Goal: Task Accomplishment & Management: Use online tool/utility

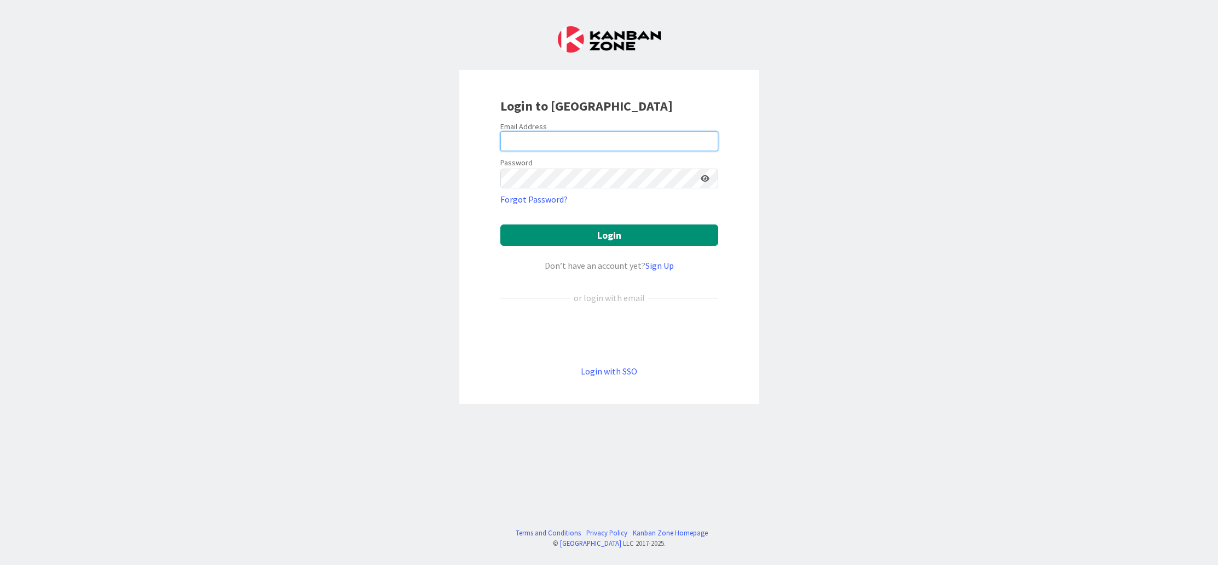
type input "[EMAIL_ADDRESS][DOMAIN_NAME]"
click at [593, 233] on button "Login" at bounding box center [609, 234] width 218 height 21
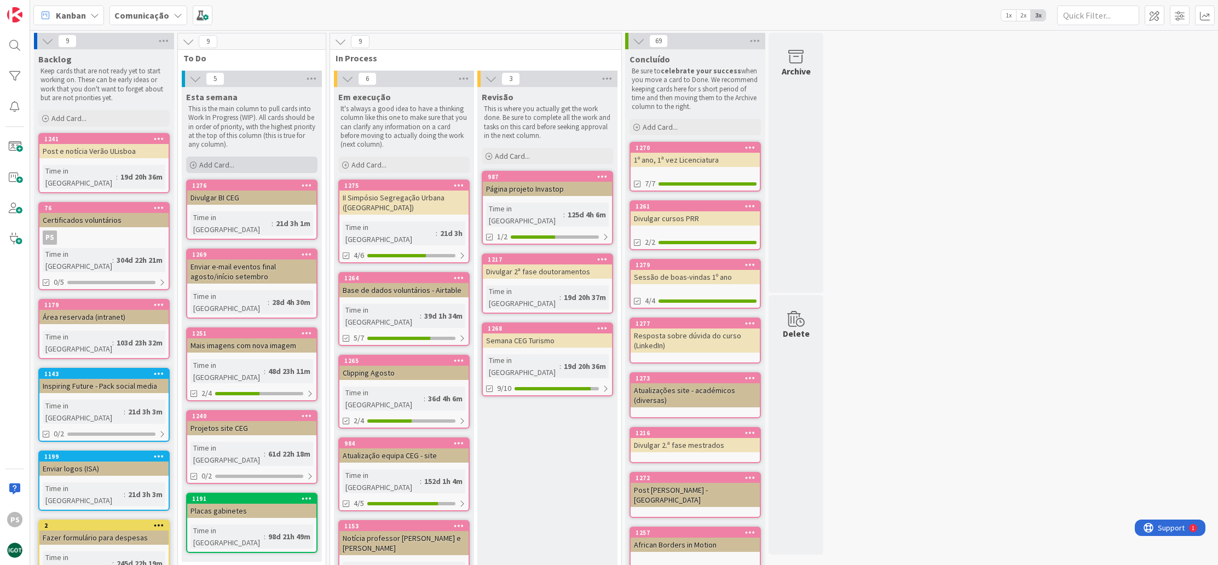
click at [247, 161] on div "Add Card..." at bounding box center [251, 165] width 131 height 16
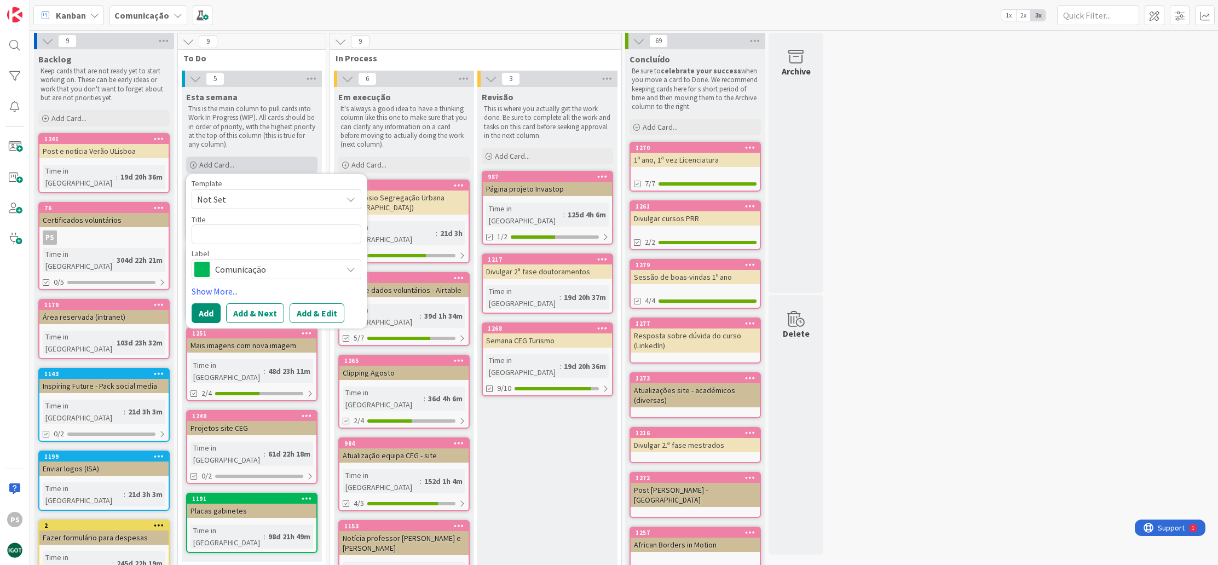
type textarea "x"
type textarea "A"
type textarea "x"
type textarea "Am"
type textarea "x"
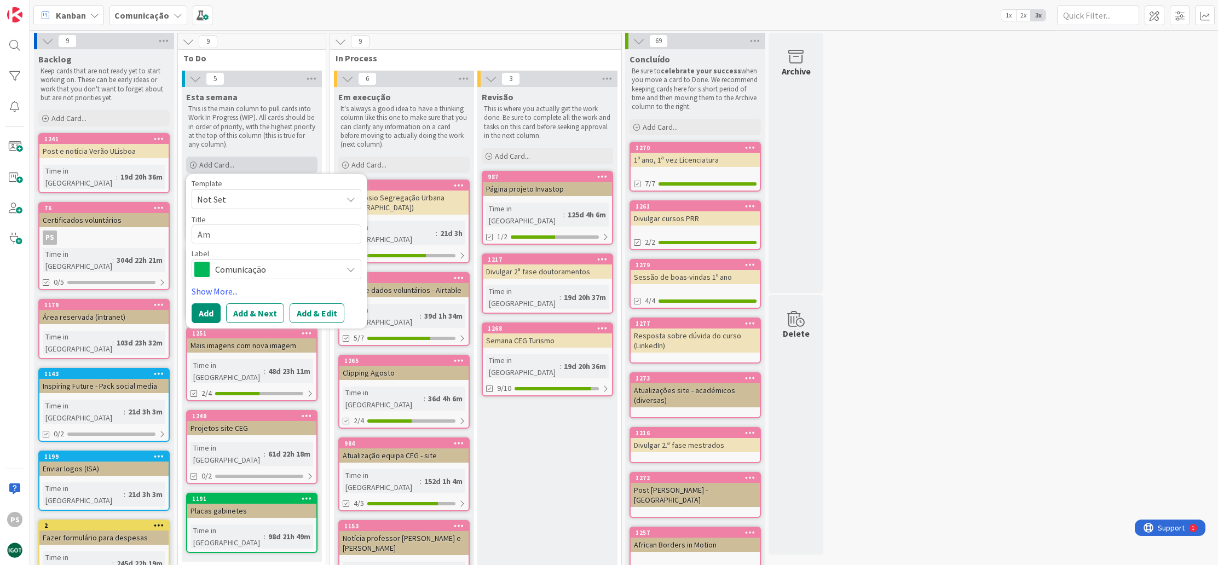
type textarea "Ama"
type textarea "x"
type textarea "Amaz"
type textarea "x"
type textarea "Amazo"
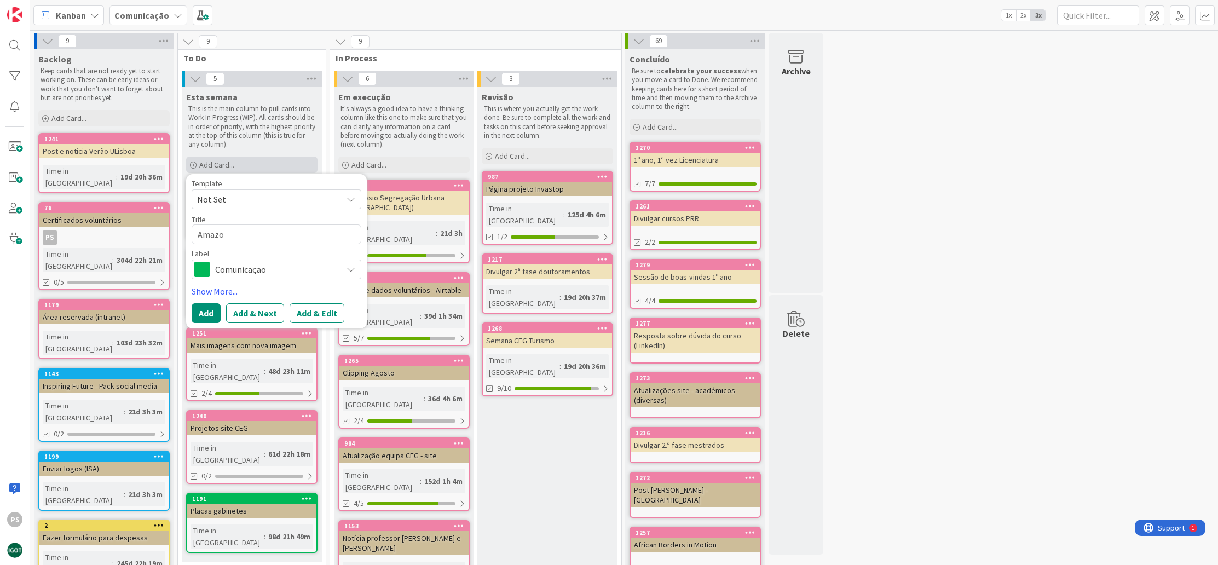
type textarea "x"
type textarea "Amazon"
type textarea "x"
type textarea "Amazon"
type textarea "x"
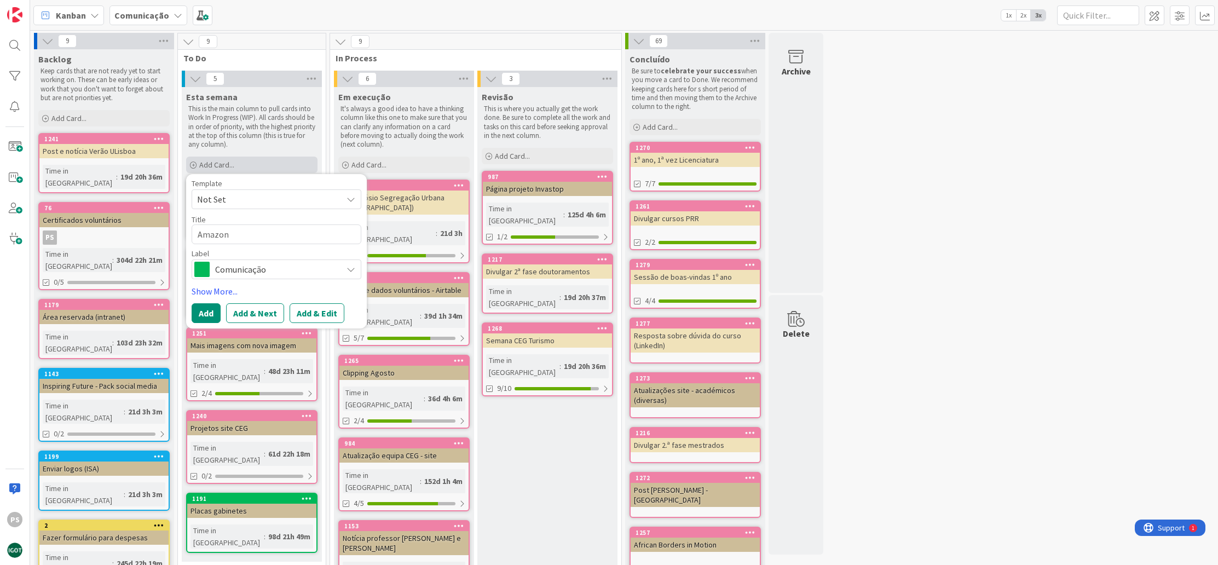
type textarea "Amazon -"
type textarea "x"
type textarea "Amazon -"
type textarea "x"
type textarea "Amazon - e"
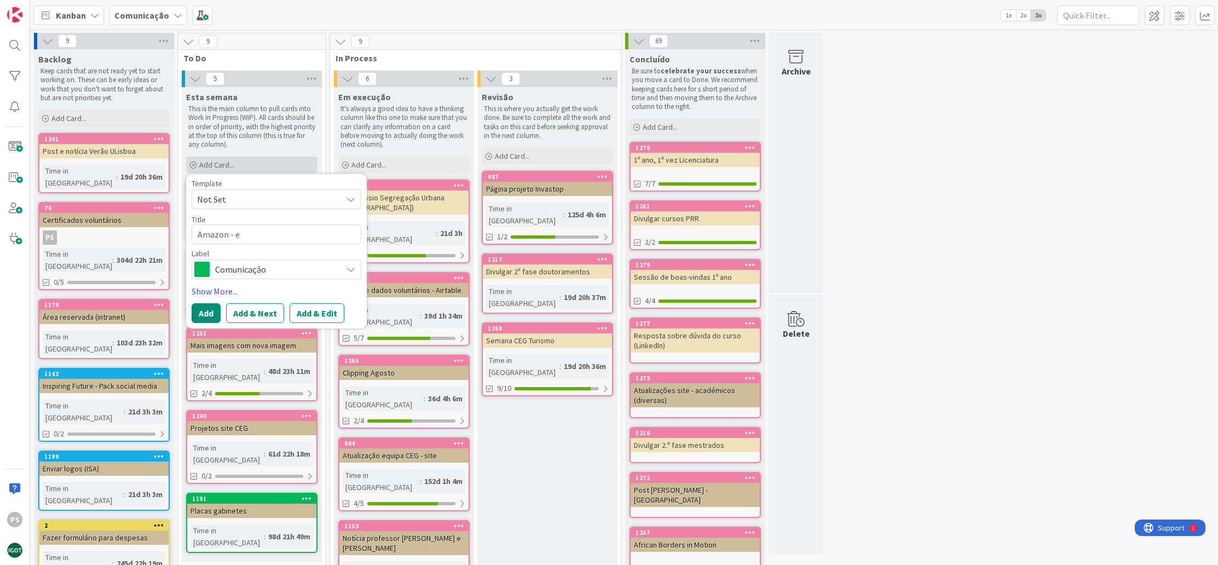
type textarea "x"
type textarea "Amazon - en"
type textarea "x"
type textarea "Amazon - enc"
type textarea "x"
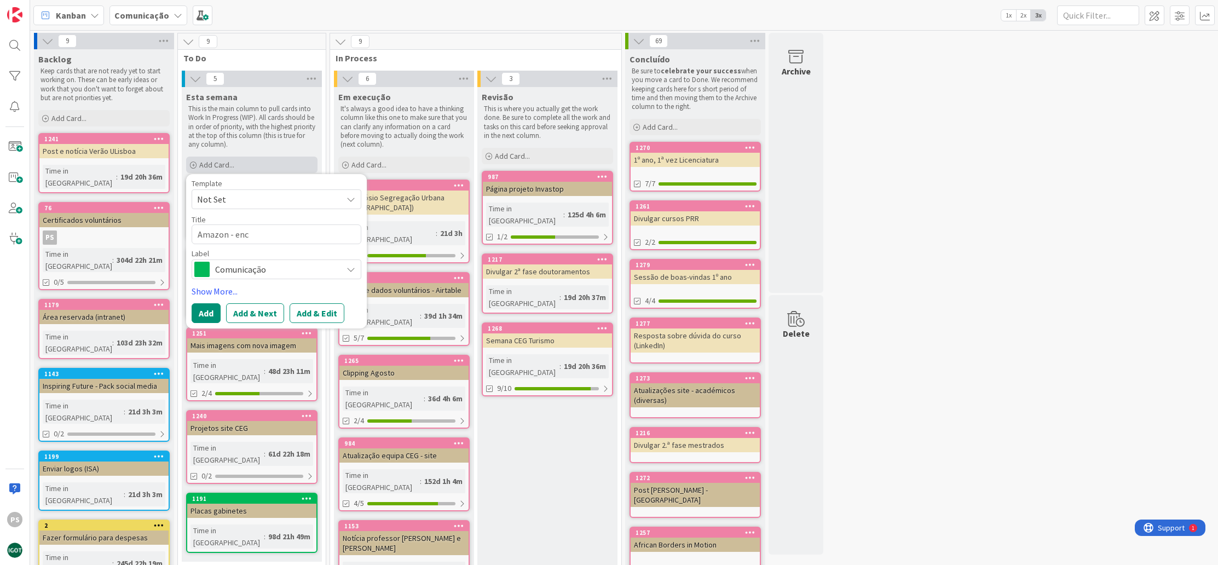
type textarea "Amazon - enco"
type textarea "x"
type textarea "Amazon - encom"
type textarea "x"
type textarea "Amazon - encome"
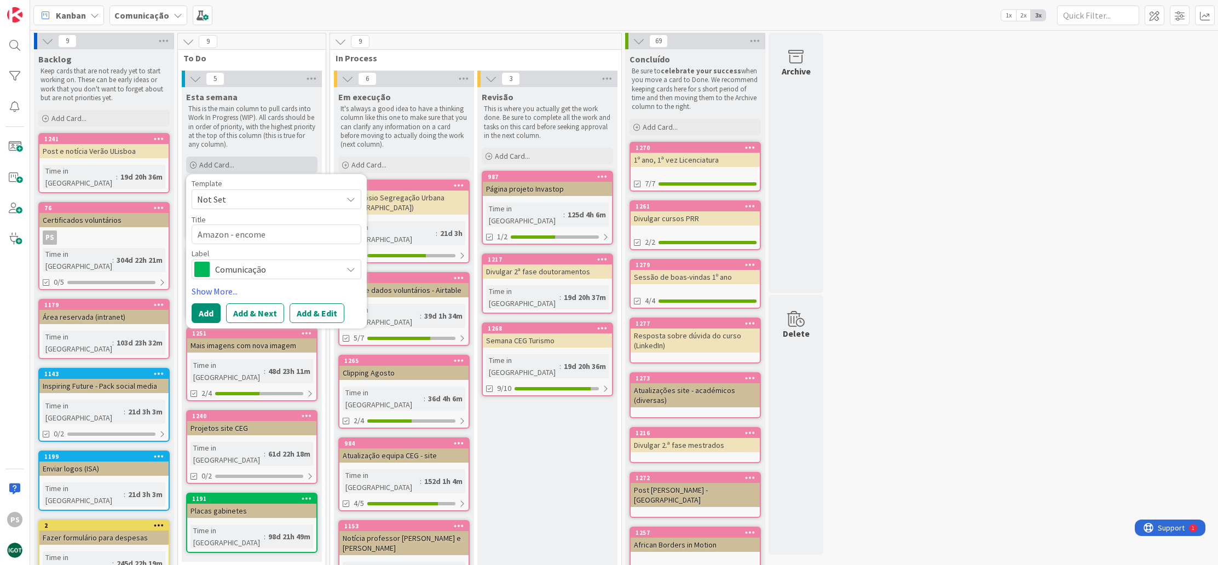
type textarea "x"
type textarea "Amazon - encomen"
type textarea "x"
type textarea "Amazon - encomend"
type textarea "x"
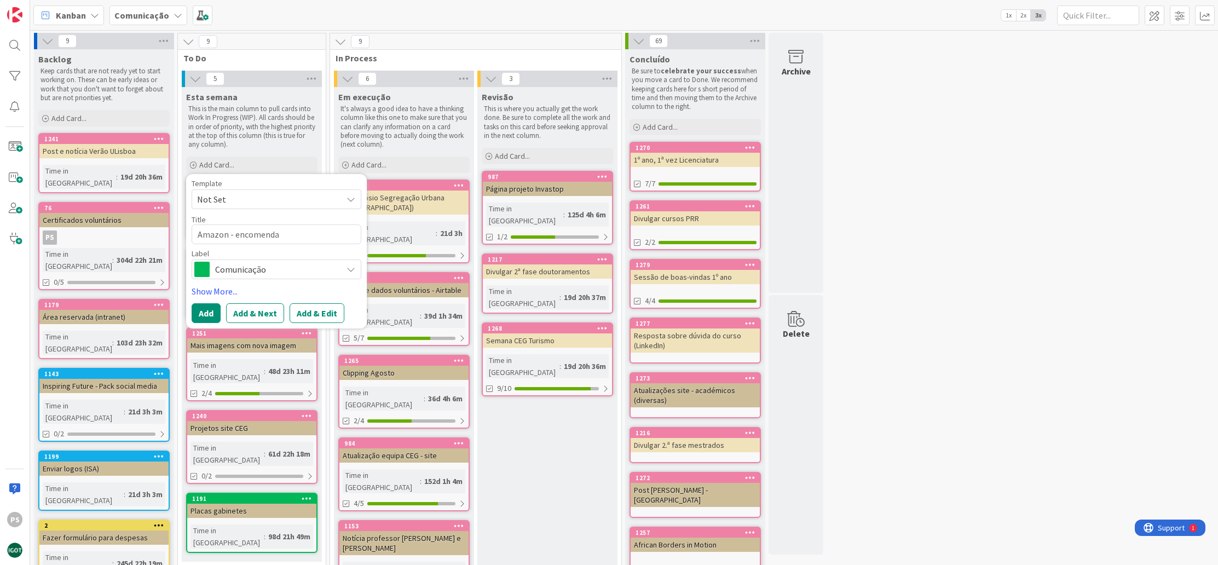
type textarea "Amazon - encomenda"
click at [252, 269] on span "Comunicação" at bounding box center [276, 269] width 122 height 15
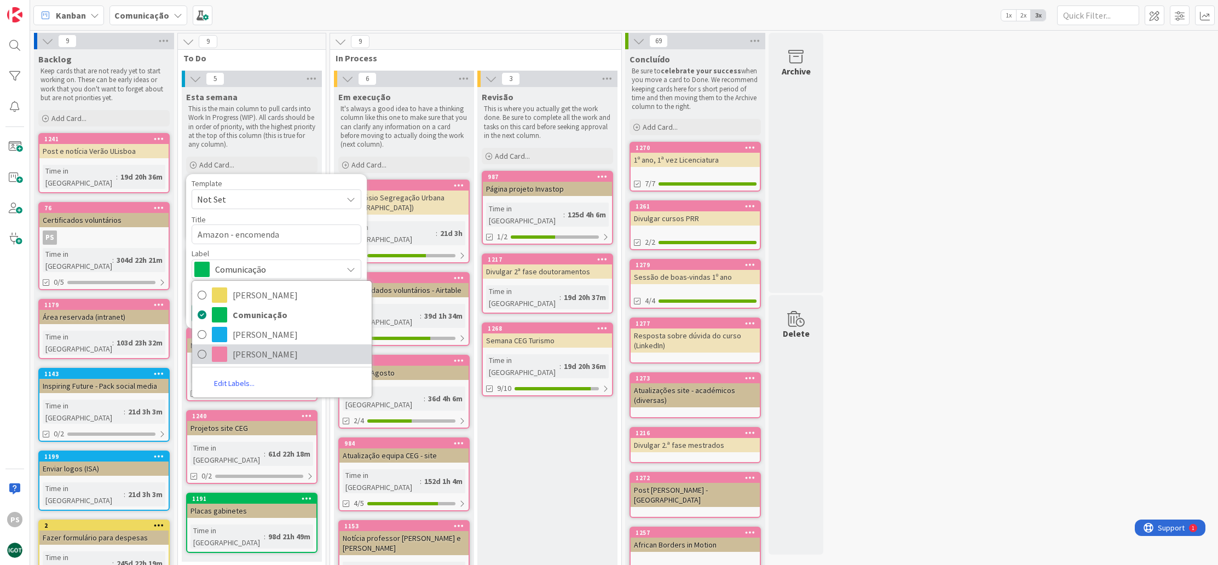
click at [252, 349] on span "[PERSON_NAME]" at bounding box center [300, 354] width 134 height 16
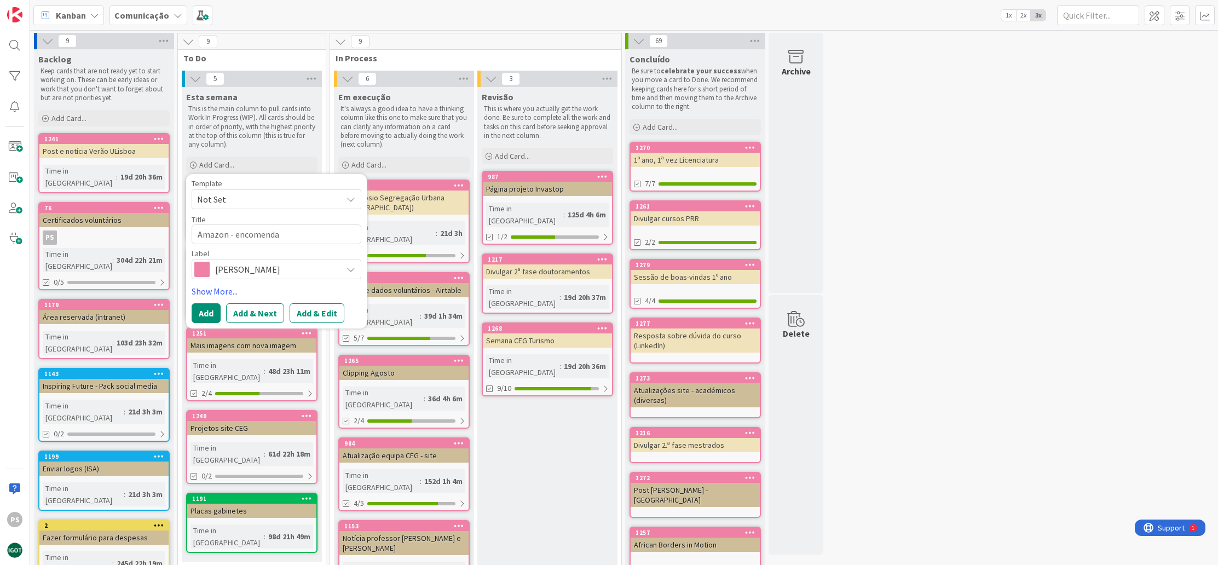
click at [252, 349] on link "1251 Mais imagens com nova imagem Time in [GEOGRAPHIC_DATA] : 48d 23h 11m 2/4" at bounding box center [251, 364] width 131 height 74
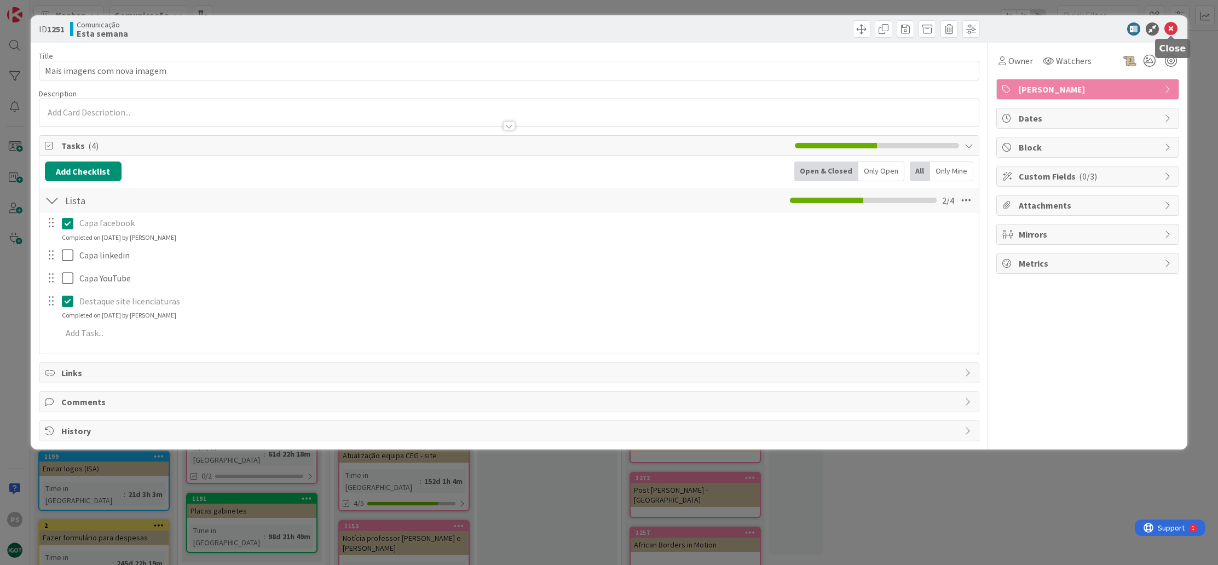
click at [1174, 26] on icon at bounding box center [1170, 28] width 13 height 13
type textarea "x"
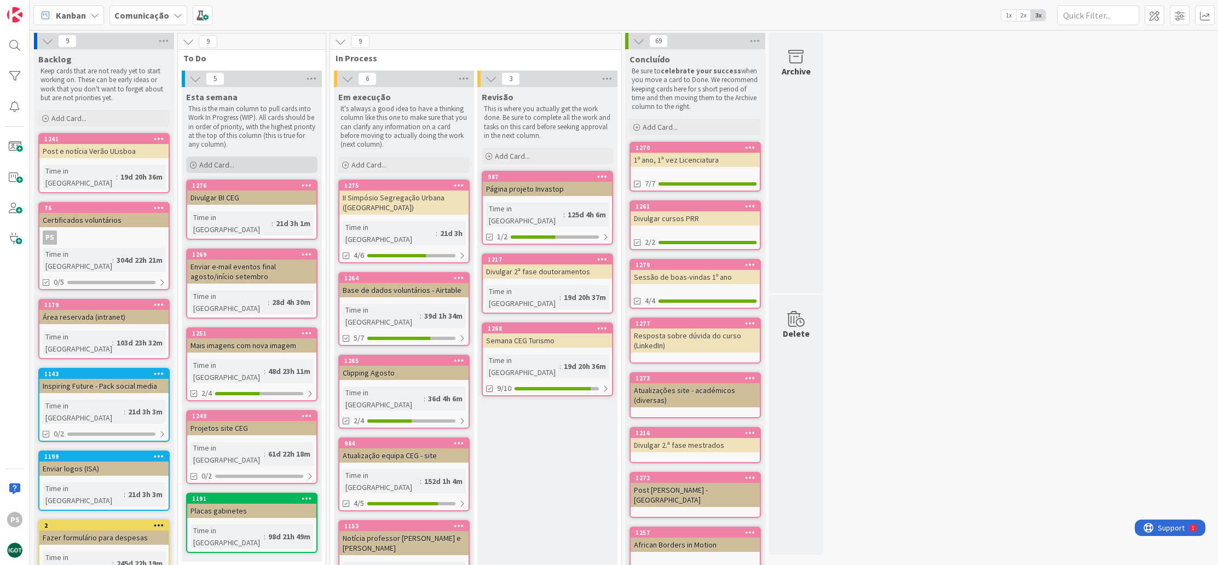
click at [251, 162] on div "Add Card..." at bounding box center [251, 165] width 131 height 16
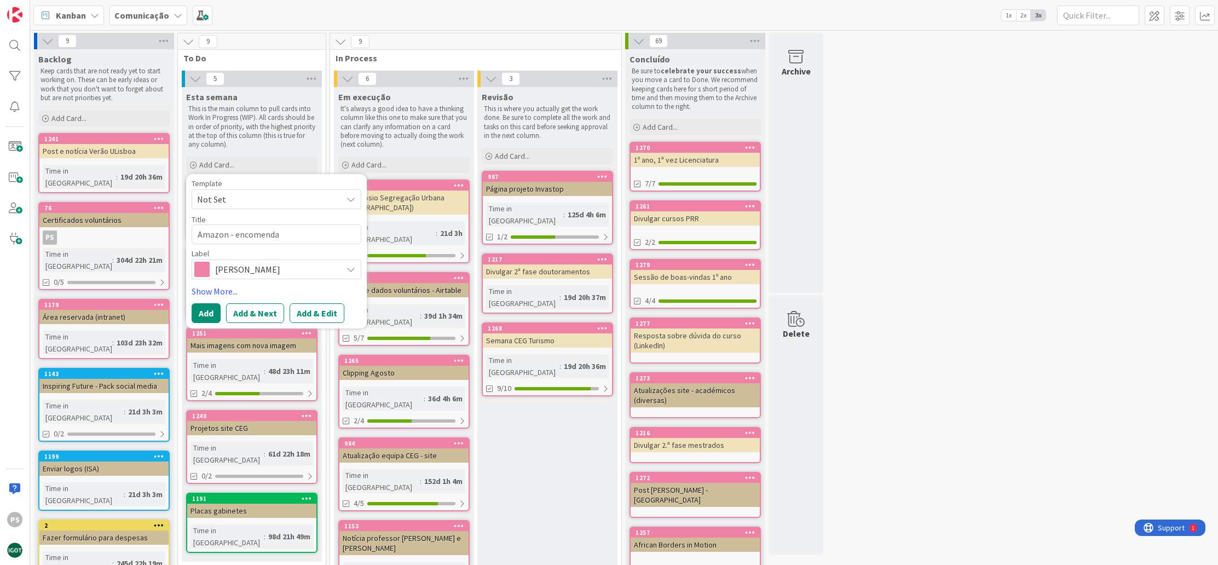
click at [217, 318] on button "Add" at bounding box center [206, 313] width 29 height 20
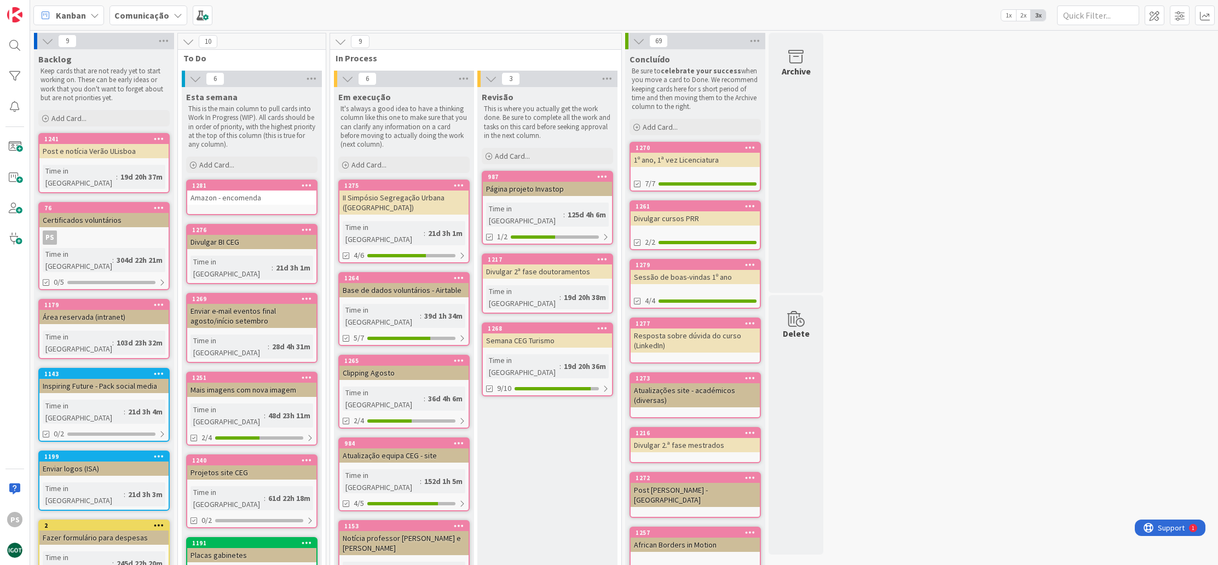
click at [244, 180] on link "1281 Amazon - encomenda" at bounding box center [251, 198] width 131 height 36
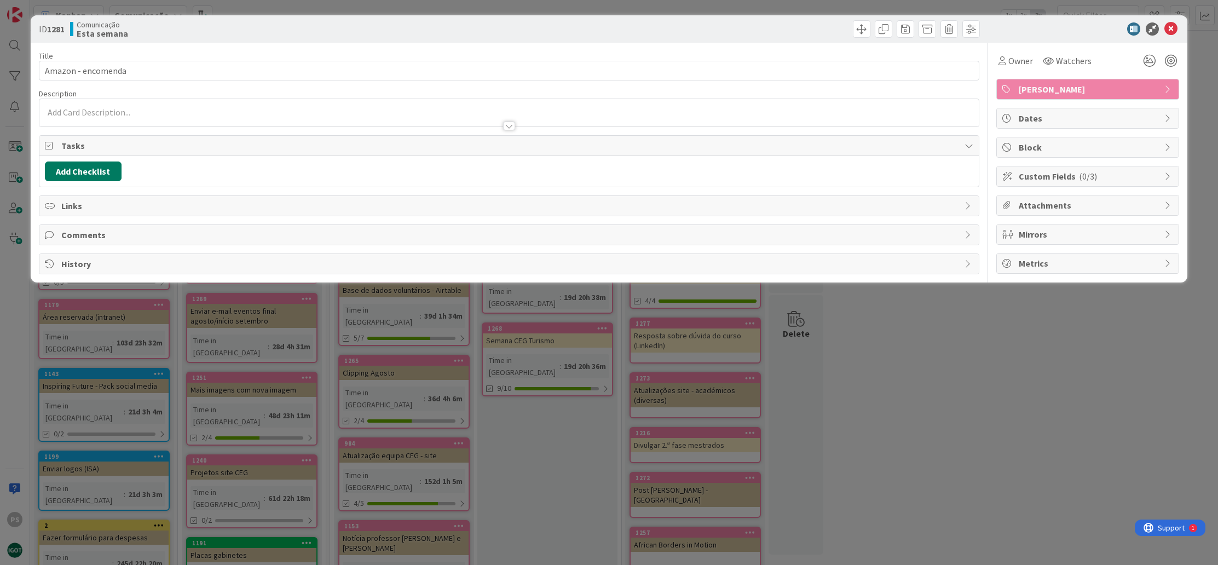
click at [80, 170] on button "Add Checklist" at bounding box center [83, 171] width 77 height 20
type input "L"
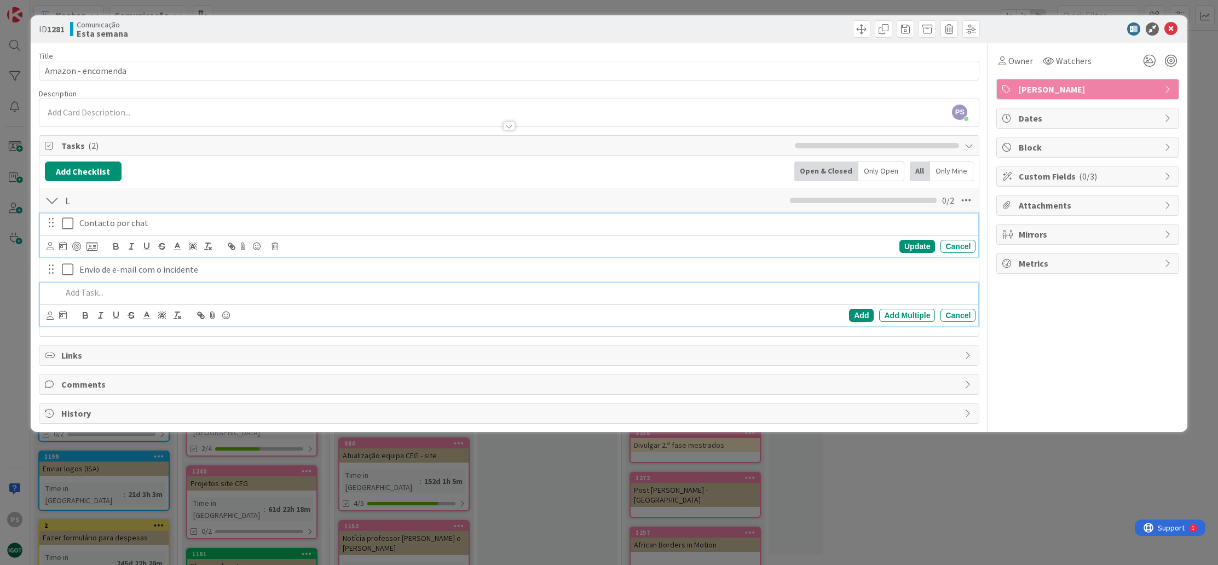
click at [71, 227] on icon at bounding box center [67, 223] width 11 height 13
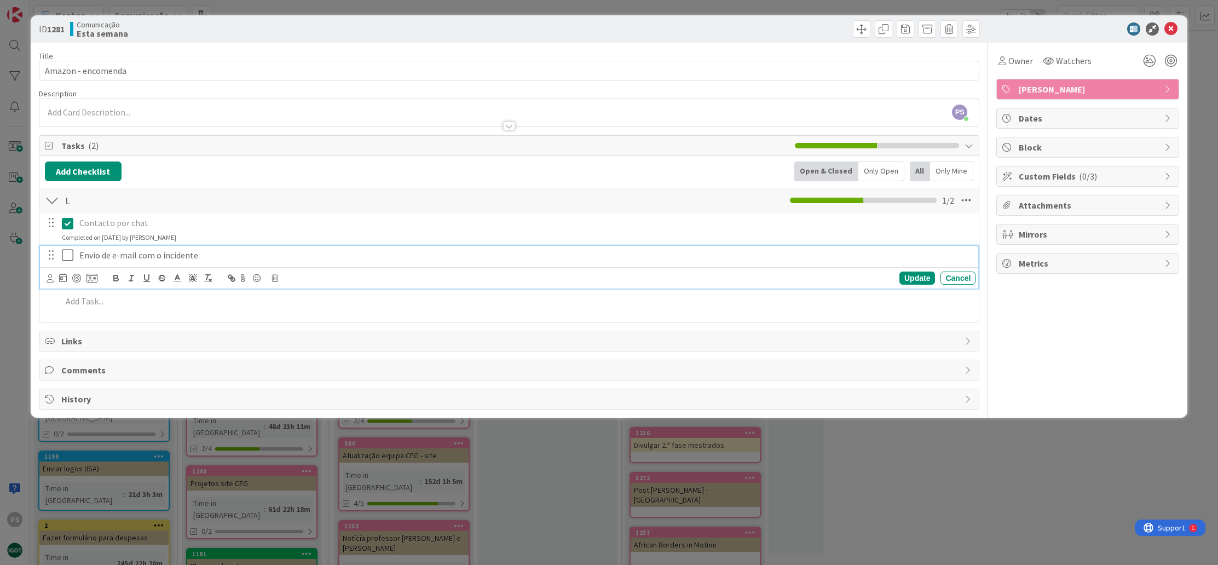
click at [71, 254] on icon at bounding box center [67, 254] width 11 height 13
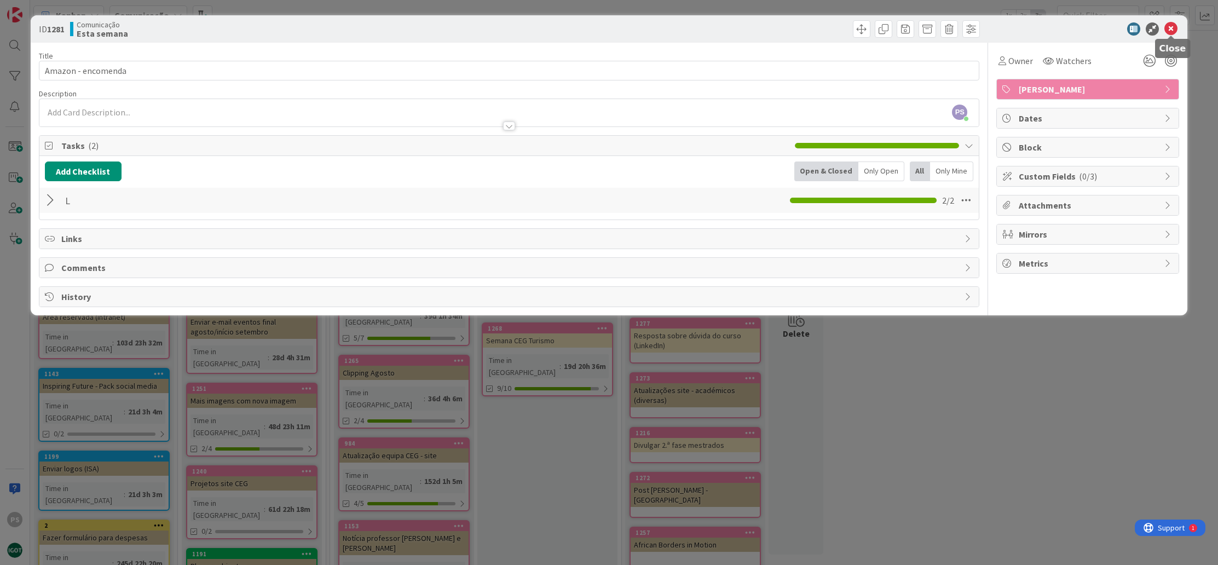
click at [1171, 27] on icon at bounding box center [1170, 28] width 13 height 13
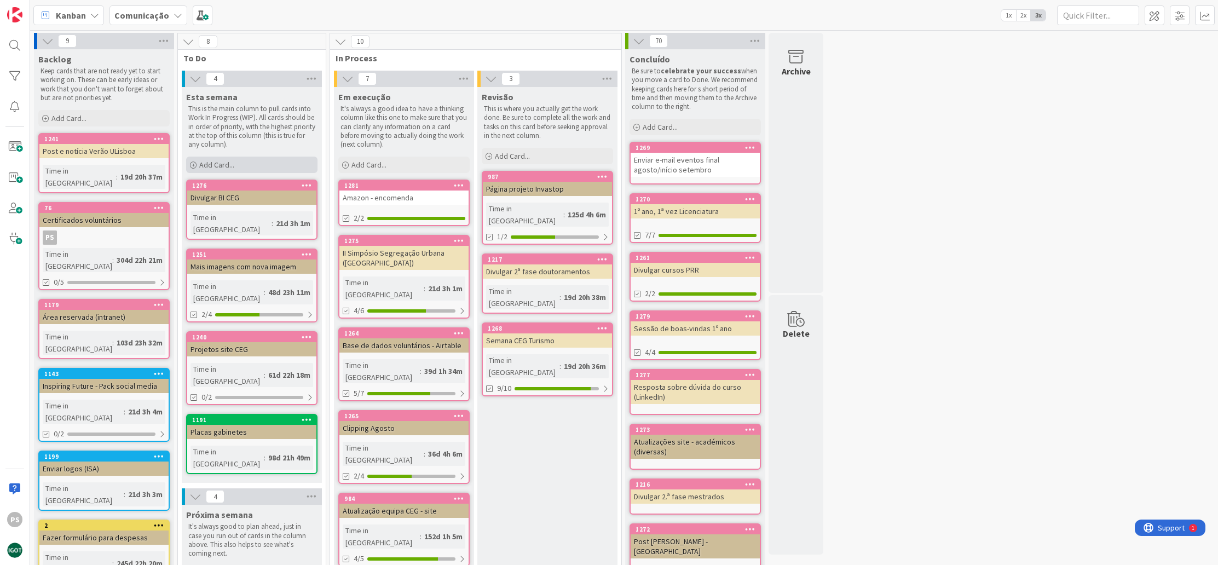
click at [225, 167] on span "Add Card..." at bounding box center [216, 165] width 35 height 10
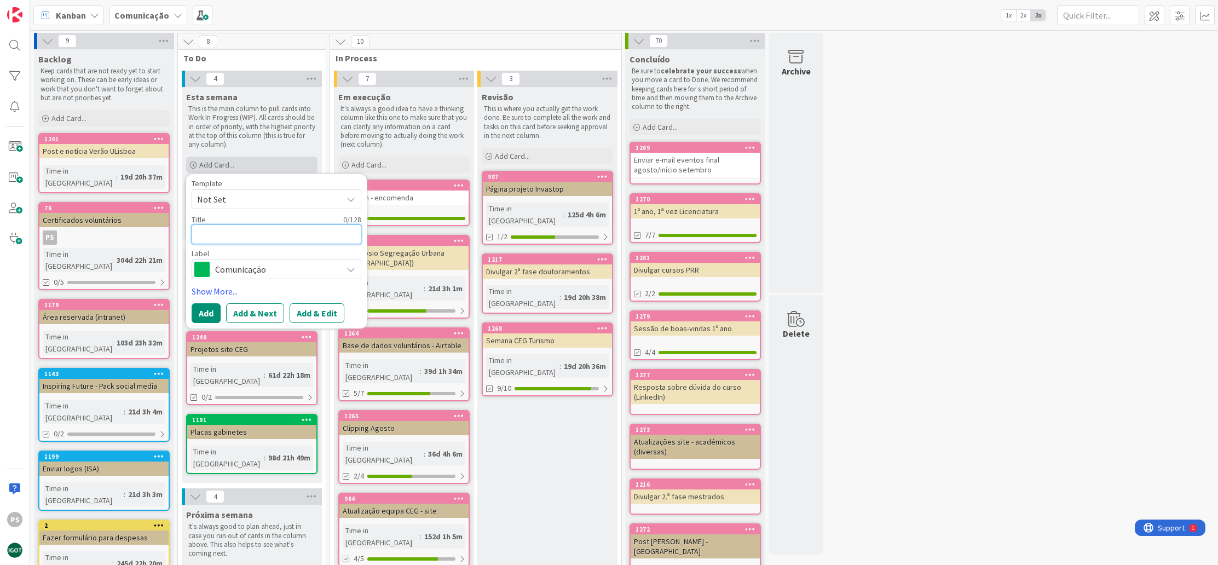
type textarea "x"
type textarea "D"
type textarea "x"
type textarea "Du"
type textarea "x"
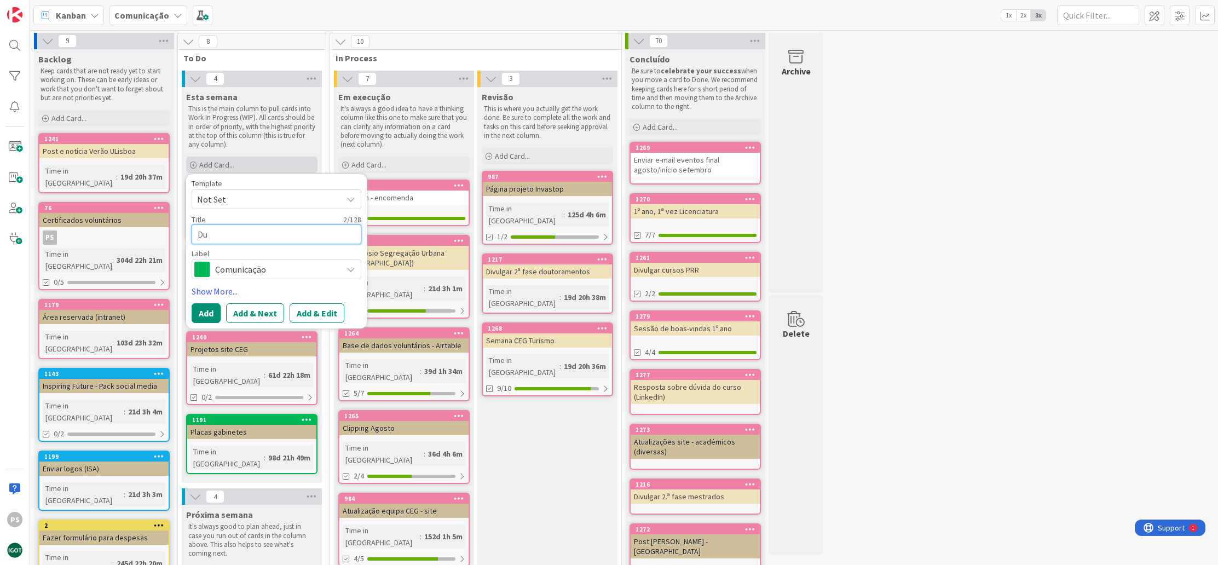
type textarea "Dul"
type textarea "x"
type textarea "Du"
type textarea "x"
type textarea "D"
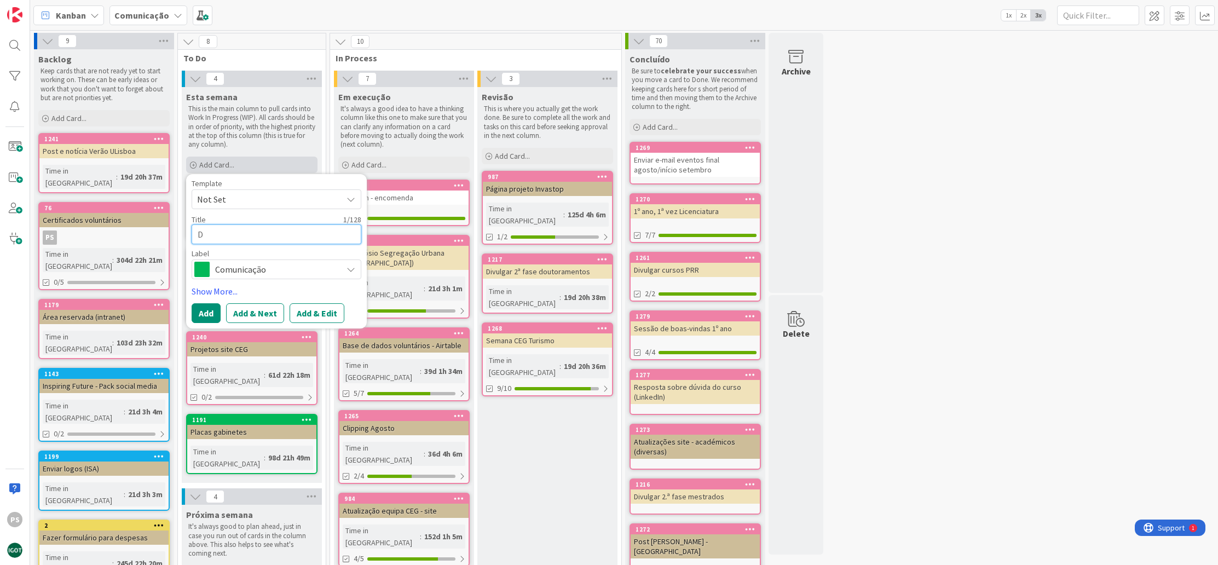
type textarea "x"
type textarea "Di"
type textarea "x"
type textarea "Div"
type textarea "x"
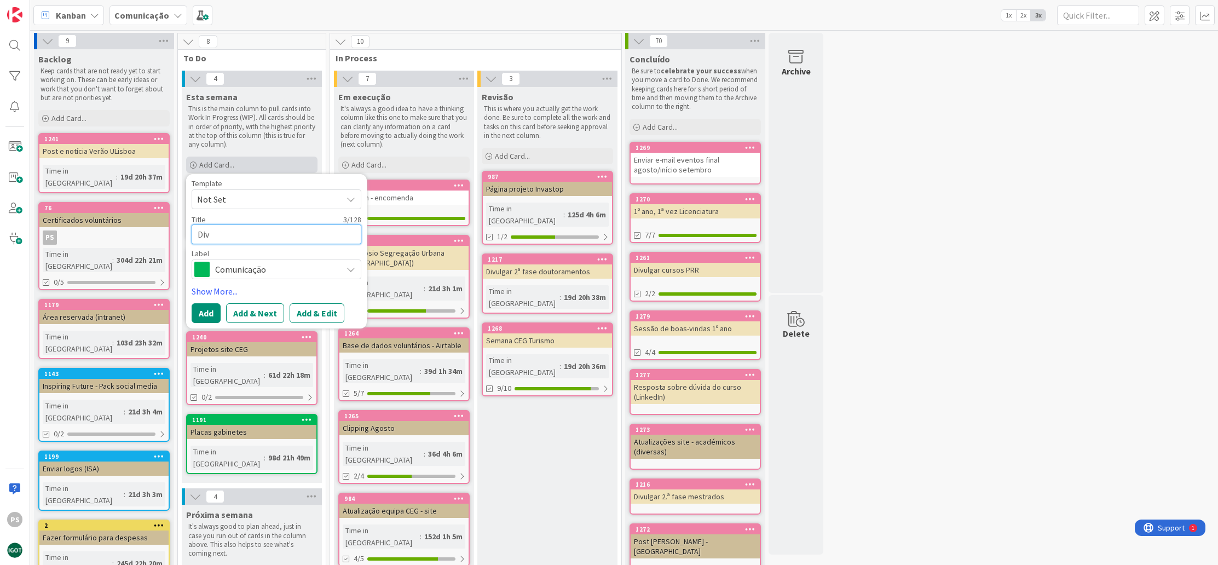
type textarea "Divu"
type textarea "x"
type textarea "Divul"
type textarea "x"
type textarea "Divulg"
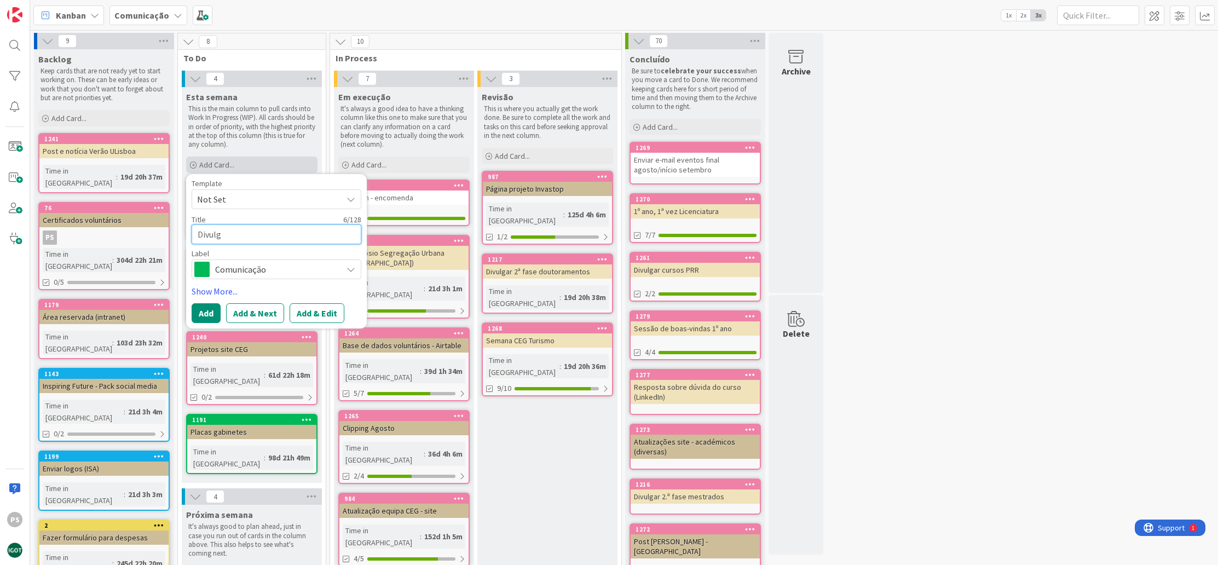
type textarea "x"
type textarea "Divulga"
type textarea "x"
type textarea "Divulgaç~"
type textarea "x"
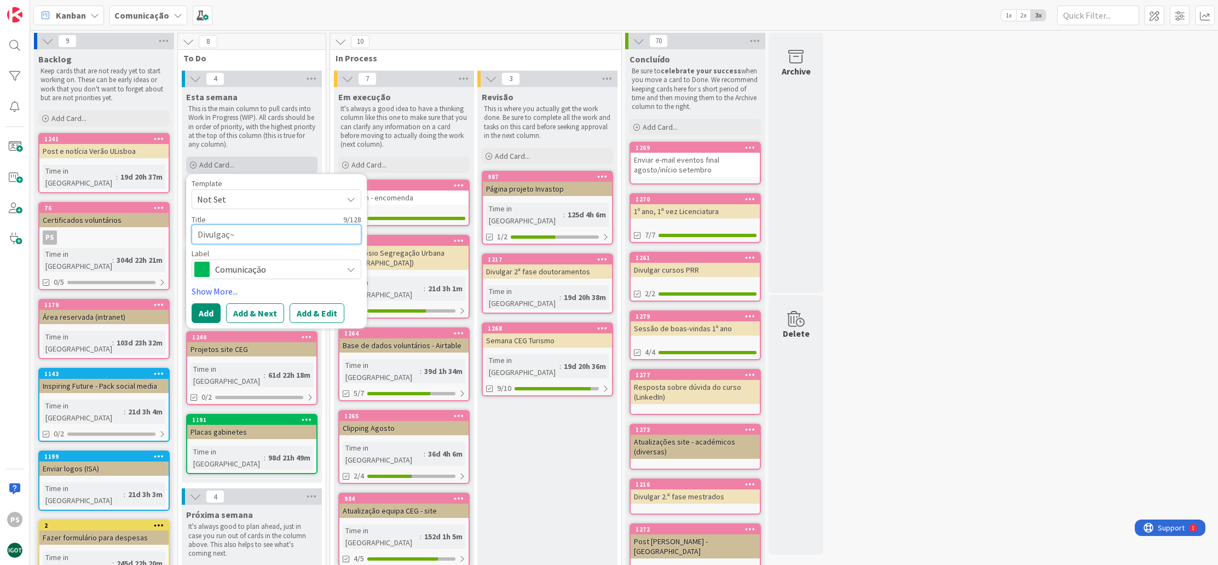
type textarea "Divulgaçã"
type textarea "x"
type textarea "Divulgação"
type textarea "x"
type textarea "Divulgação"
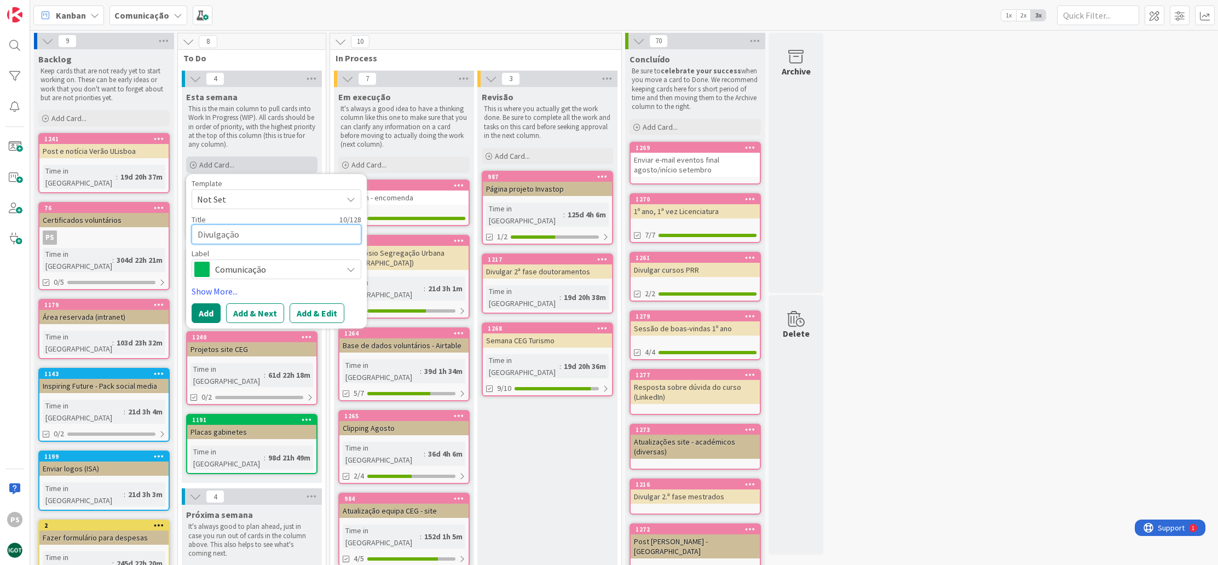
type textarea "x"
type textarea "Divulgação b"
type textarea "x"
type textarea "Divulgação bo"
type textarea "x"
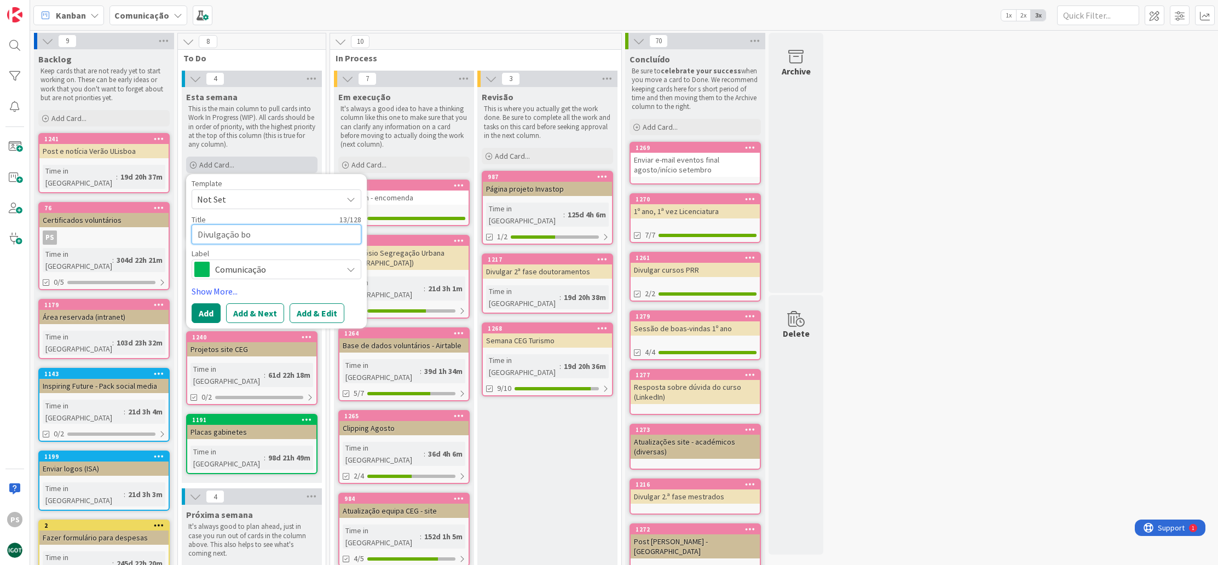
type textarea "Divulgação bol"
type textarea "x"
type textarea "Divulgação bols"
type textarea "x"
type textarea "Divulgação bolsa"
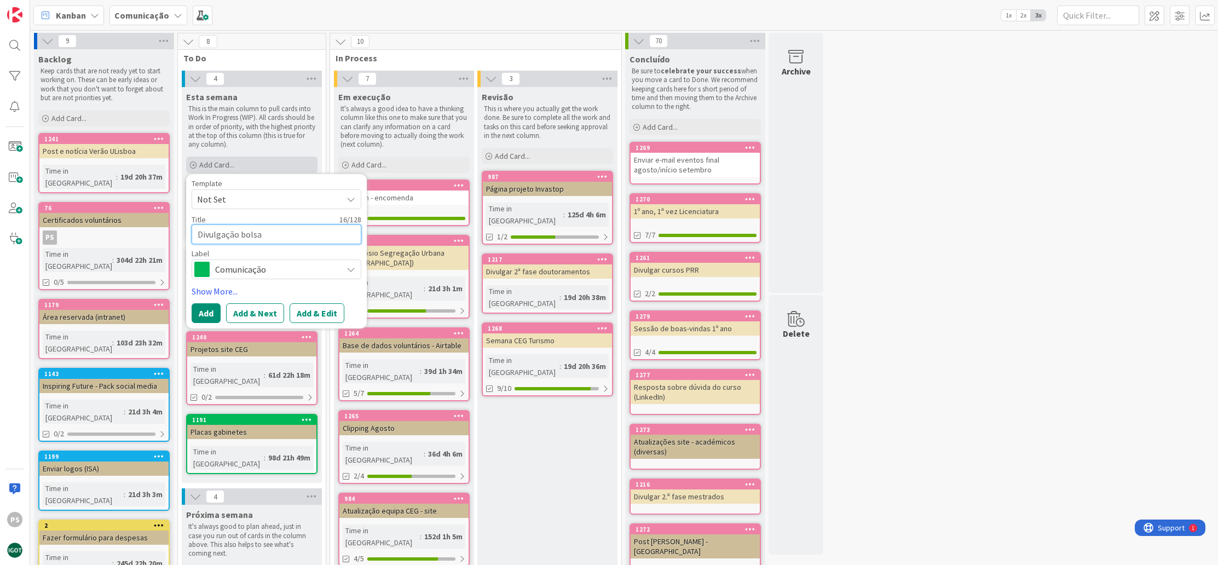
type textarea "x"
type textarea "Divulgação bolsas"
type textarea "x"
type textarea "Divulgação bolsas"
type textarea "x"
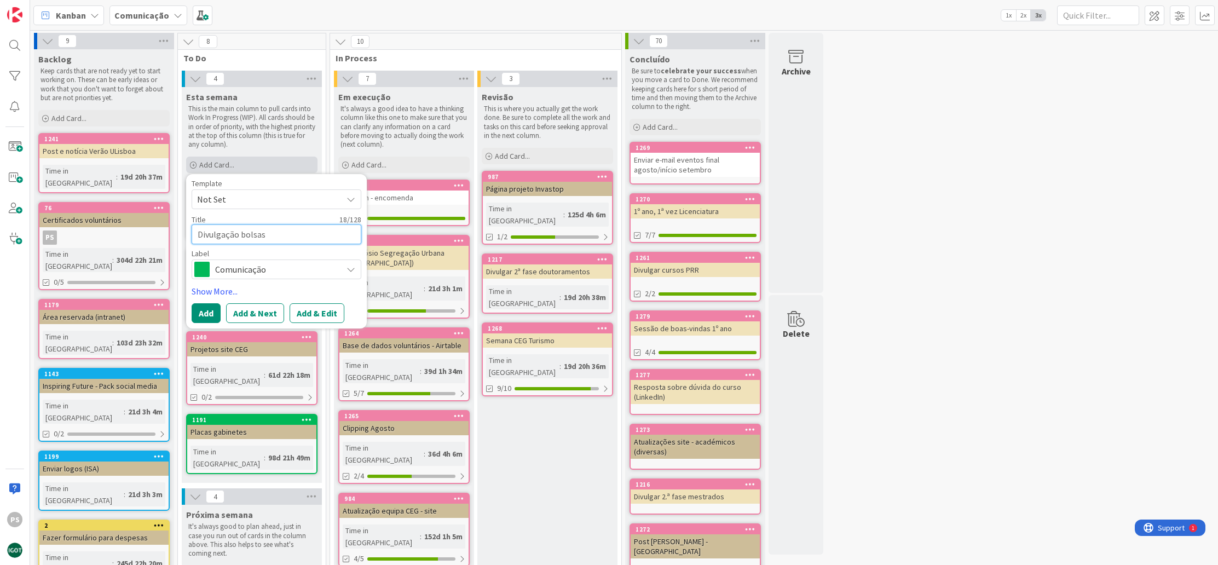
type textarea "Divulgação bolsas G"
type textarea "x"
type textarea "Divulgação bolsas Gu"
type textarea "x"
type textarea "Divulgação bolsas Gul"
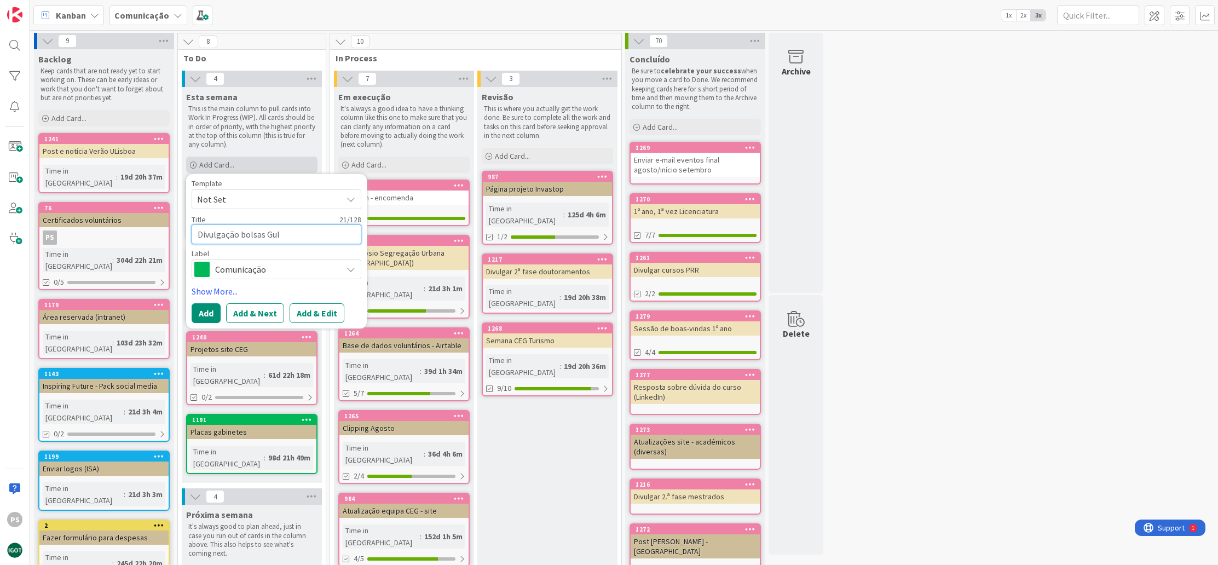
type textarea "x"
type textarea "Divulgação bolsas Gulb"
type textarea "x"
type textarea "Divulgação bolsas Gulbe"
type textarea "x"
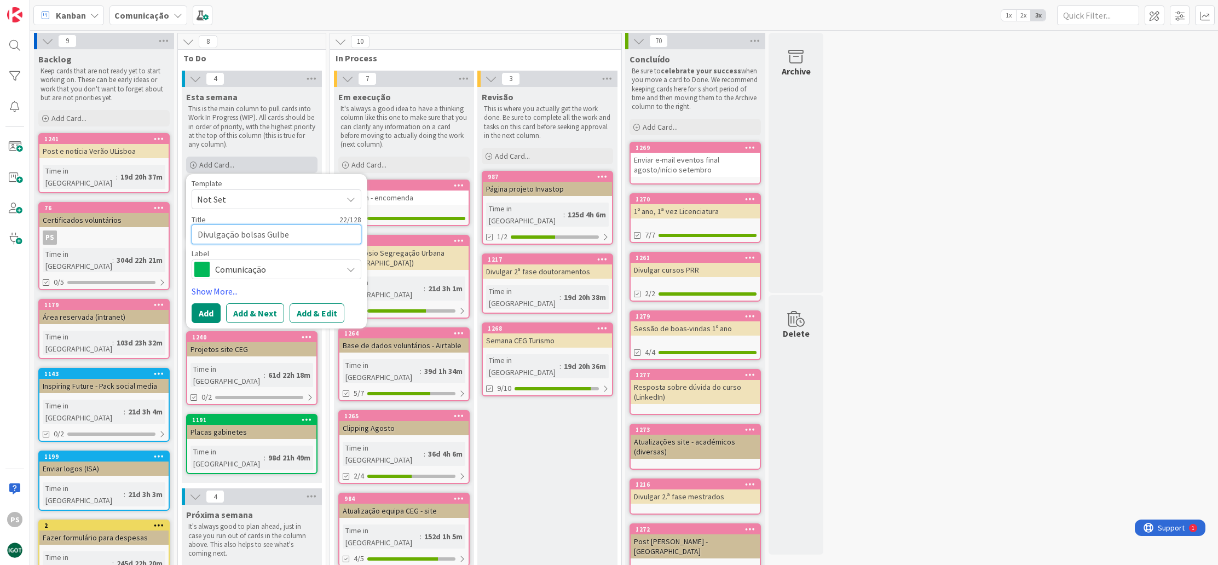
type textarea "Divulgação bolsas Gulben"
type textarea "x"
type textarea "Divulgação bolsas Gulbenk"
type textarea "x"
type textarea "Divulgação bolsas Gulbenki"
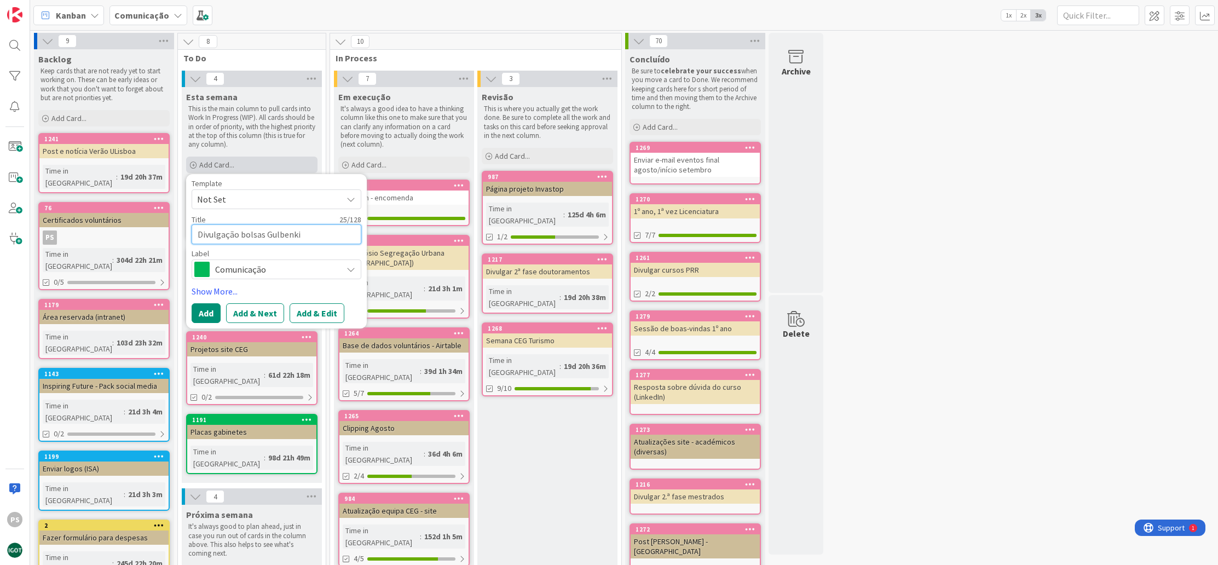
type textarea "x"
type textarea "Divulgação bolsas Gulbenkia"
type textarea "x"
type textarea "Divulgação bolsas Gulbenkian"
type textarea "x"
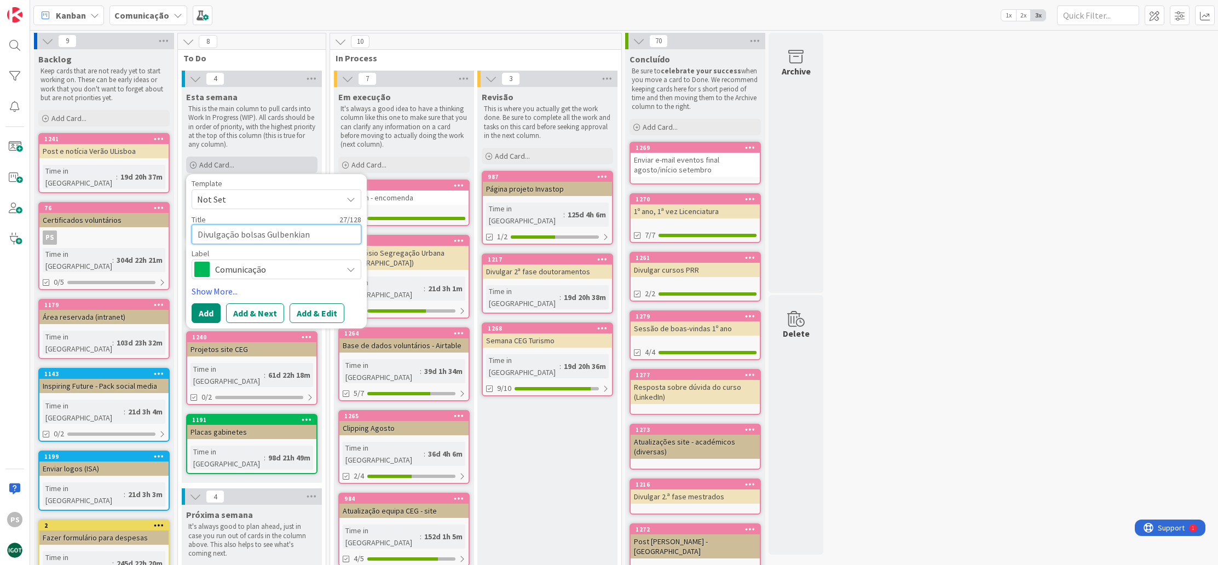
type textarea "Divulgação bolsas Gulbenkian"
type textarea "x"
type textarea "Divulgação bolsas Gulbenkian n"
type textarea "x"
type textarea "Divulgação bolsas Gulbenkian no"
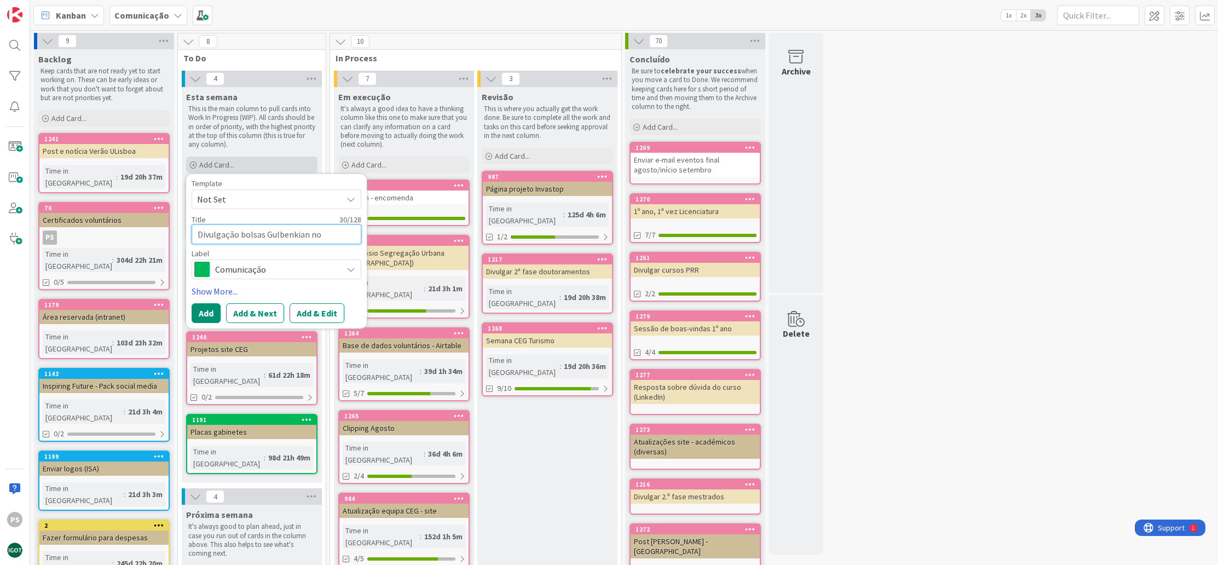
type textarea "x"
type textarea "Divulgação bolsas Gulbenkian nov"
type textarea "x"
type textarea "Divulgação bolsas Gulbenkian novo"
type textarea "x"
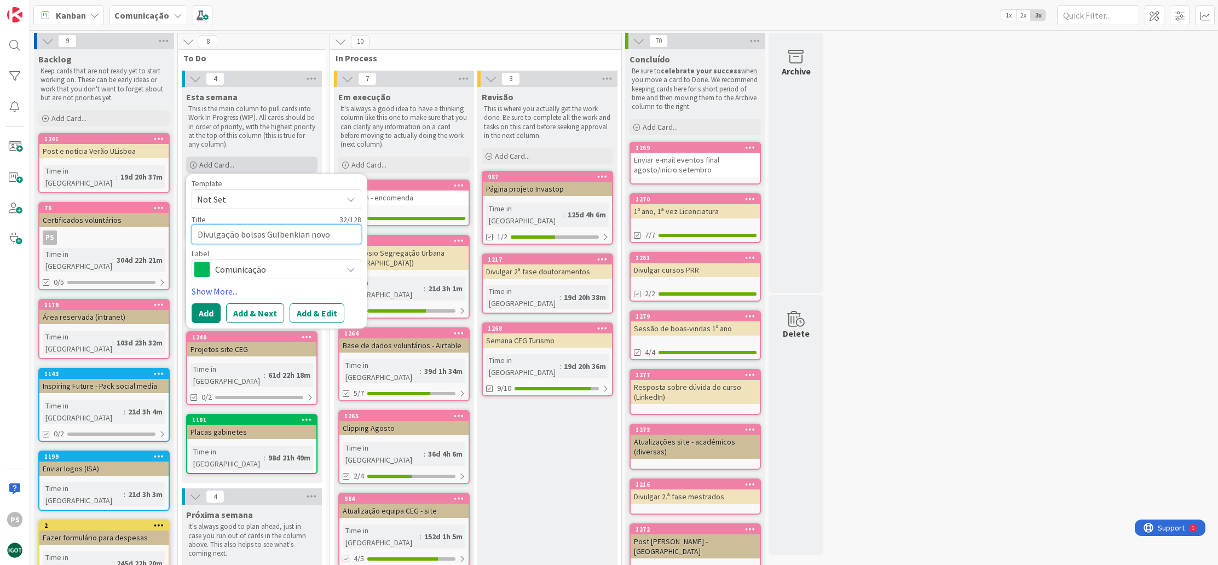
type textarea "Divulgação bolsas Gulbenkian novos"
type textarea "x"
type textarea "Divulgação bolsas Gulbenkian novos"
type textarea "x"
type textarea "Divulgação bolsas Gulbenkian novos t"
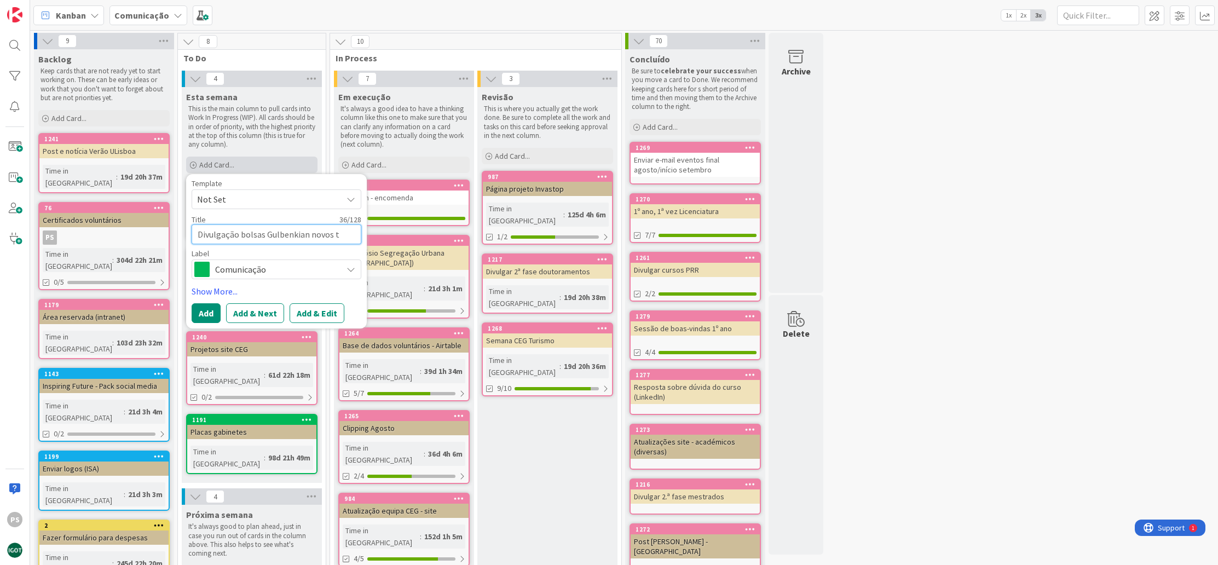
type textarea "x"
type textarea "Divulgação bolsas Gulbenkian novos ta"
type textarea "x"
type textarea "Divulgação bolsas Gulbenkian novos tal"
type textarea "x"
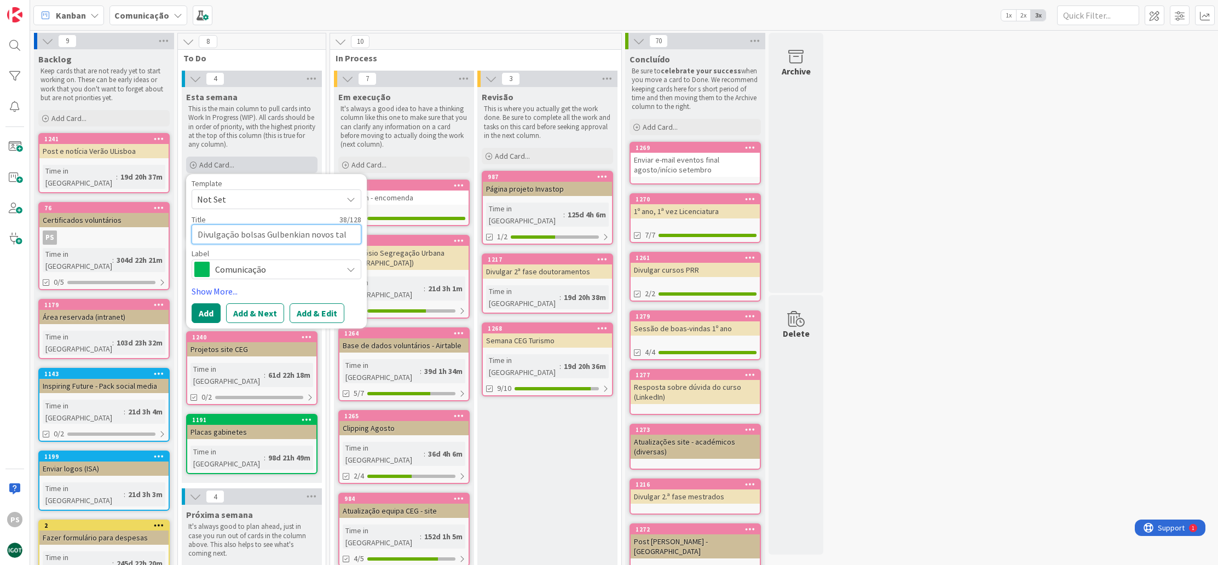
type textarea "Divulgação bolsas Gulbenkian novos tale"
type textarea "x"
type textarea "Divulgação bolsas Gulbenkian novos talen"
type textarea "x"
type textarea "Divulgação bolsas Gulbenkian novos talent"
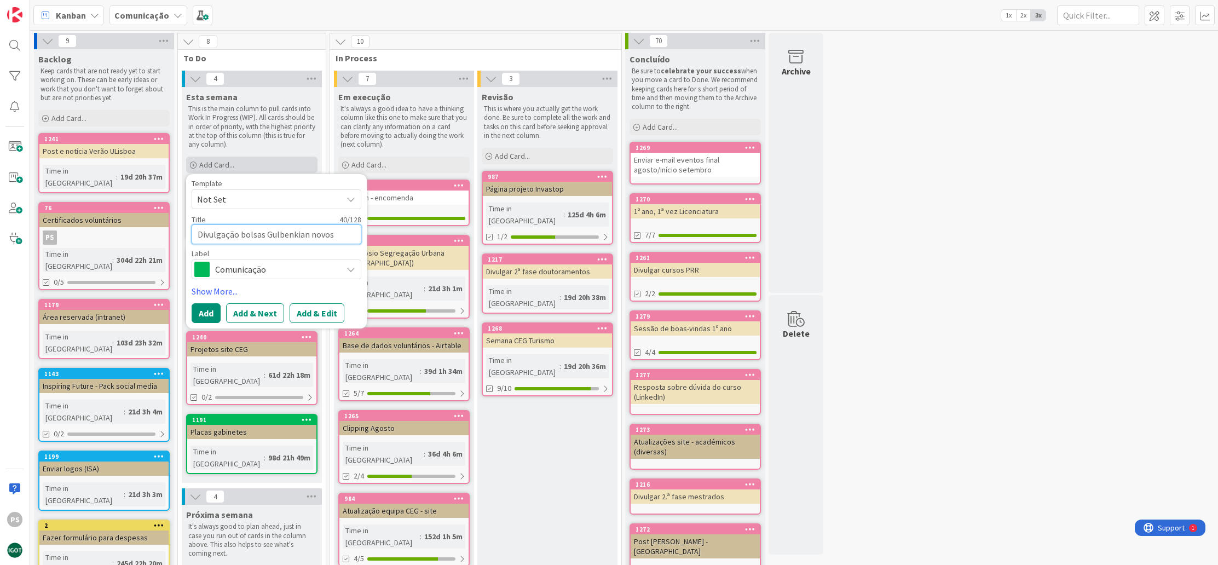
type textarea "x"
type textarea "Divulgação bolsas Gulbenkian novos talento"
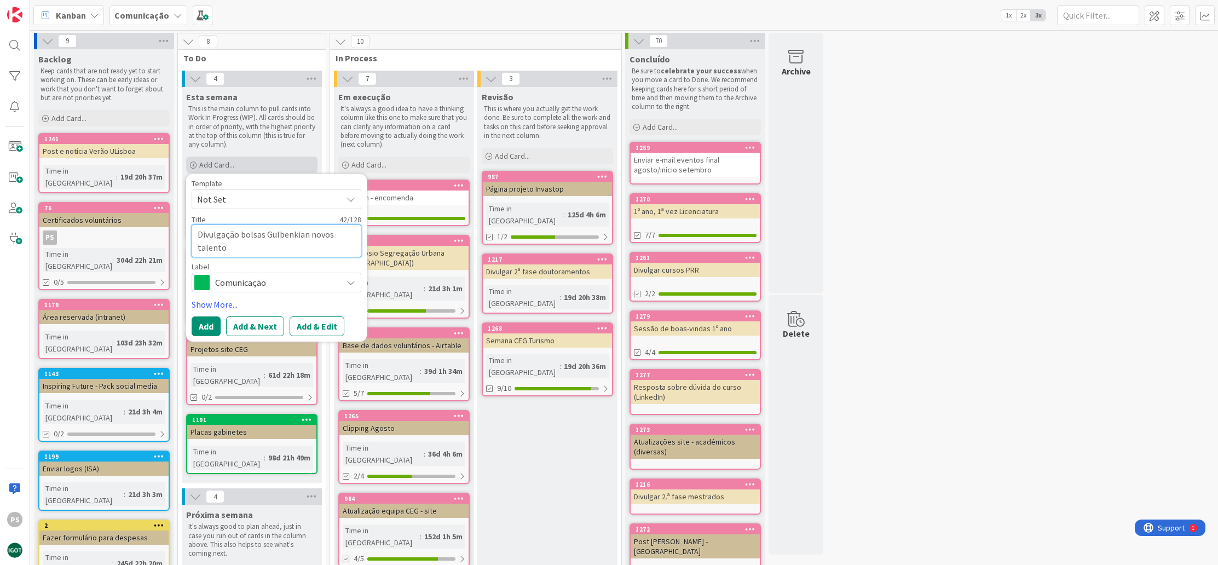
type textarea "x"
type textarea "Divulgação bolsas Gulbenkian novos talentos"
click at [278, 288] on span "Comunicação" at bounding box center [276, 282] width 122 height 15
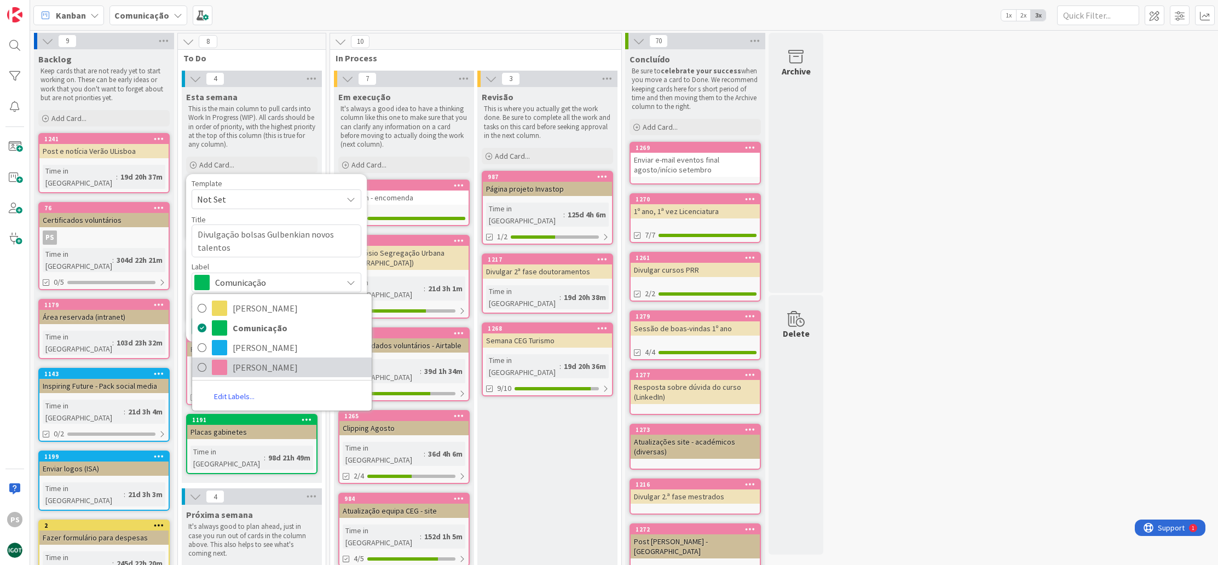
click at [294, 362] on span "[PERSON_NAME]" at bounding box center [300, 367] width 134 height 16
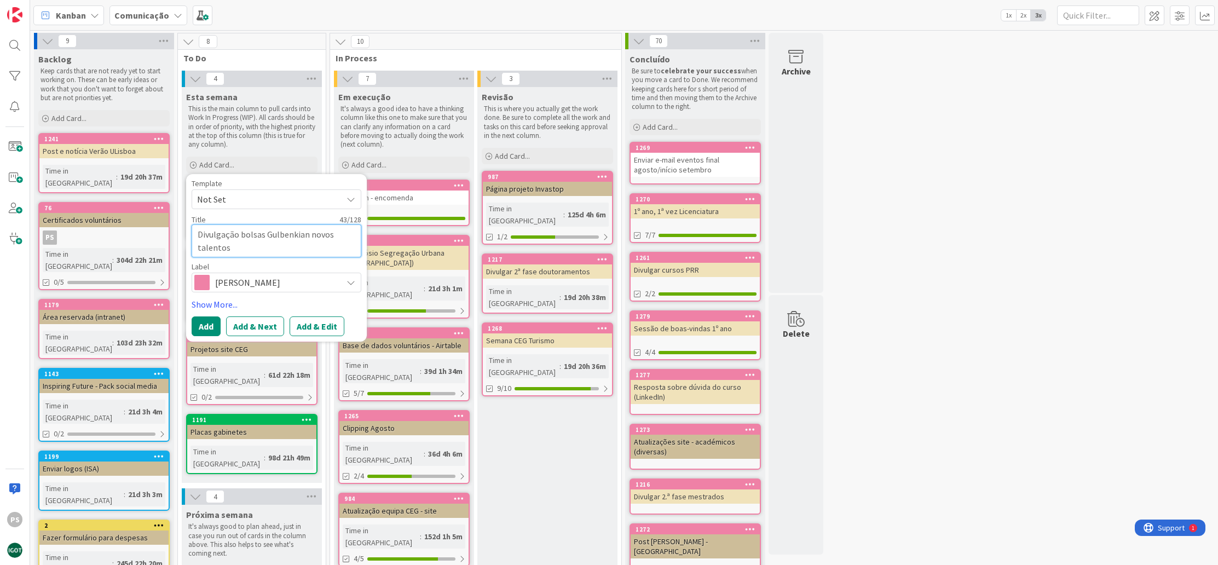
click at [262, 253] on textarea "Divulgação bolsas Gulbenkian novos talentos" at bounding box center [277, 240] width 170 height 33
type textarea "x"
type textarea "Divulgação bolsas Gulbenkian novos talentos"
type textarea "x"
type textarea "Divulgação bolsas Gulbenkian novos talentos ("
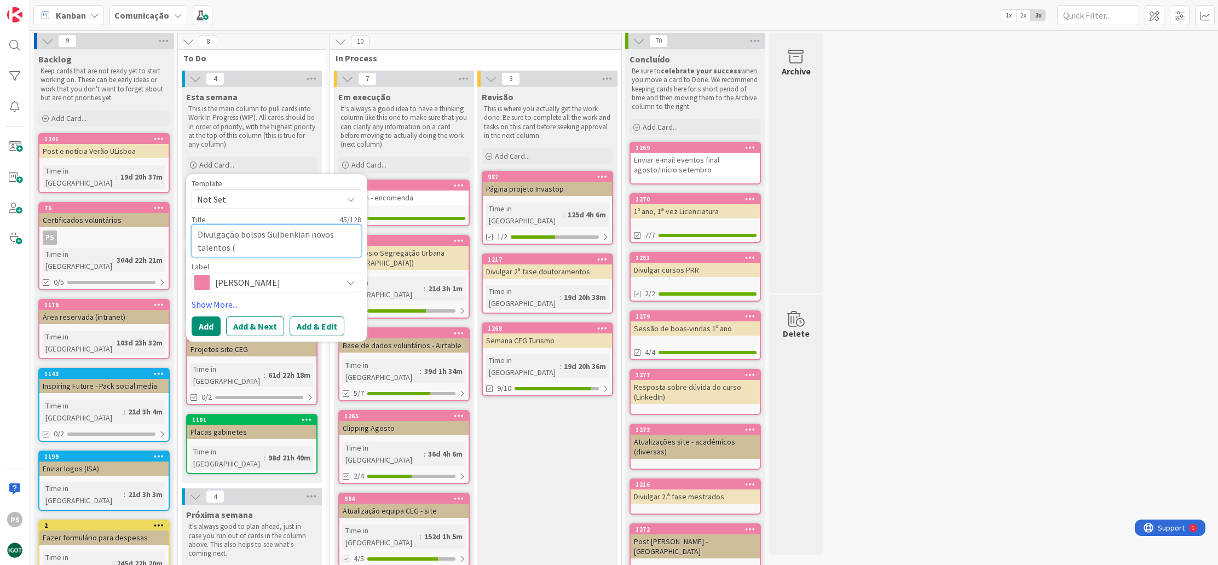
type textarea "x"
type textarea "Divulgação bolsas Gulbenkian novos talentos (a"
type textarea "x"
type textarea "Divulgação bolsas Gulbenkian novos talentos (al"
type textarea "x"
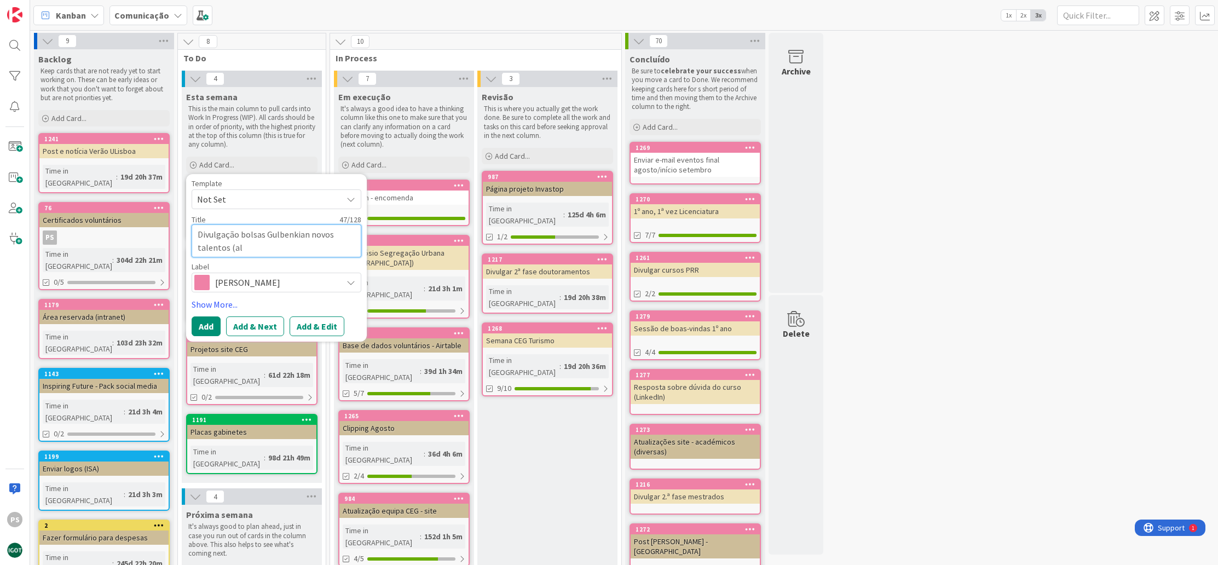
type textarea "Divulgação bolsas Gulbenkian novos talentos (alu"
type textarea "x"
type textarea "Divulgação bolsas Gulbenkian novos talentos (alun"
type textarea "x"
type textarea "Divulgação bolsas Gulbenkian novos talentos (aluno"
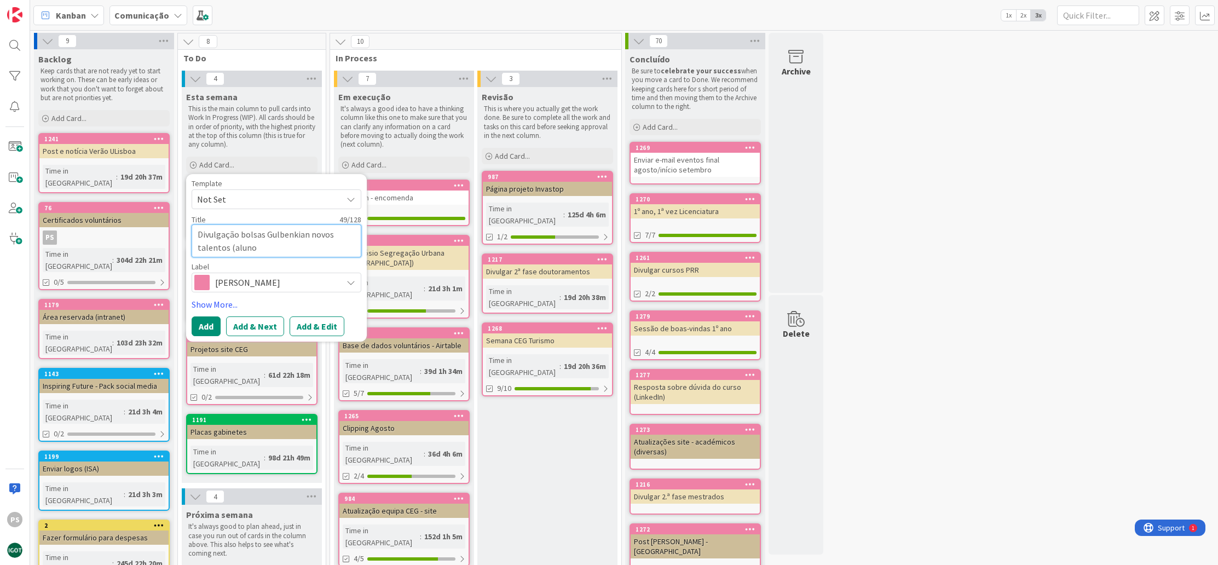
type textarea "x"
type textarea "Divulgação bolsas Gulbenkian novos talentos (alunos"
type textarea "x"
type textarea "Divulgação bolsas Gulbenkian novos talentos (alunos)"
drag, startPoint x: 257, startPoint y: 250, endPoint x: 232, endPoint y: 247, distance: 24.8
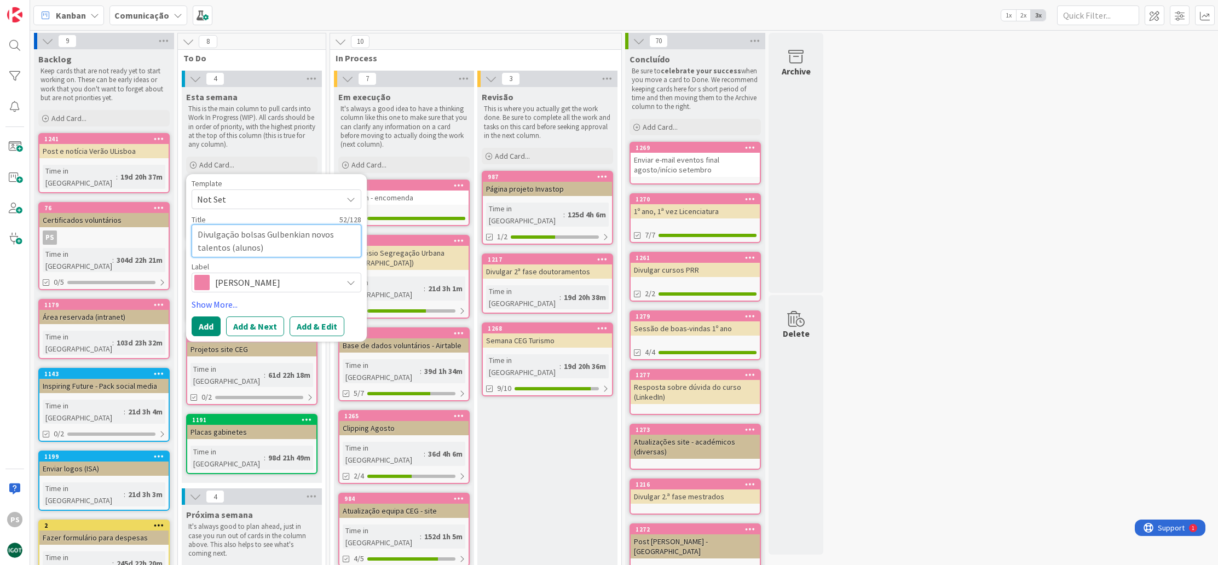
click at [232, 247] on textarea "Divulgação bolsas Gulbenkian novos talentos (alunos)" at bounding box center [277, 240] width 170 height 33
type textarea "x"
type textarea "Divulgação bolsas Gulbenkian novos talentos (e)"
type textarea "x"
type textarea "Divulgação bolsas Gulbenkian novos talentos (es)"
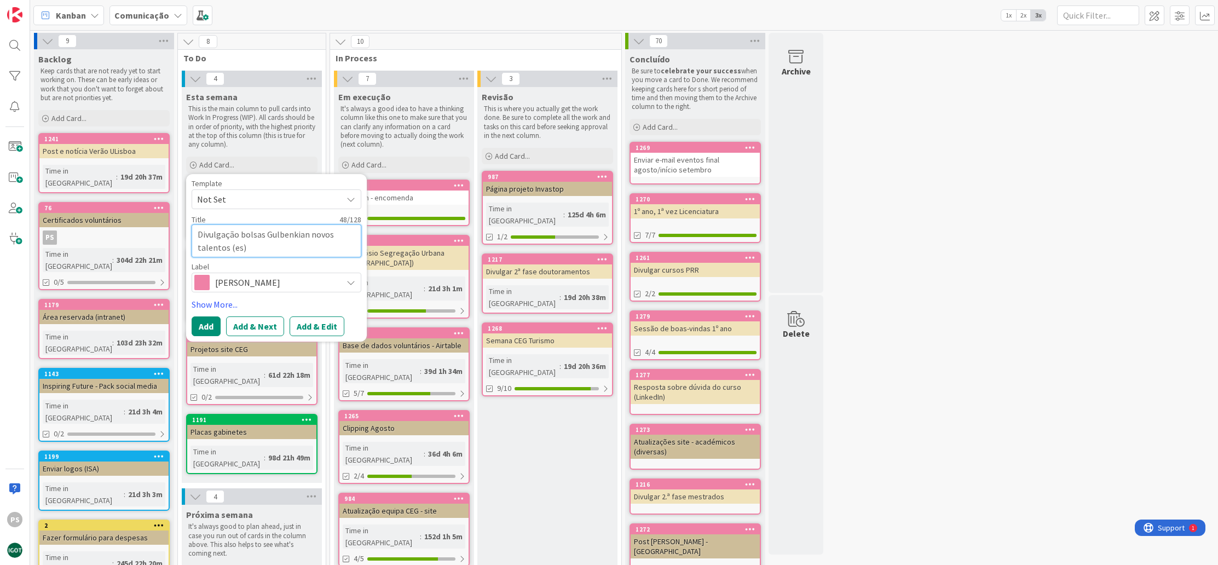
type textarea "x"
type textarea "Divulgação bolsas Gulbenkian novos talentos (est)"
type textarea "x"
type textarea "Divulgação bolsas Gulbenkian novos talentos (estu)"
type textarea "x"
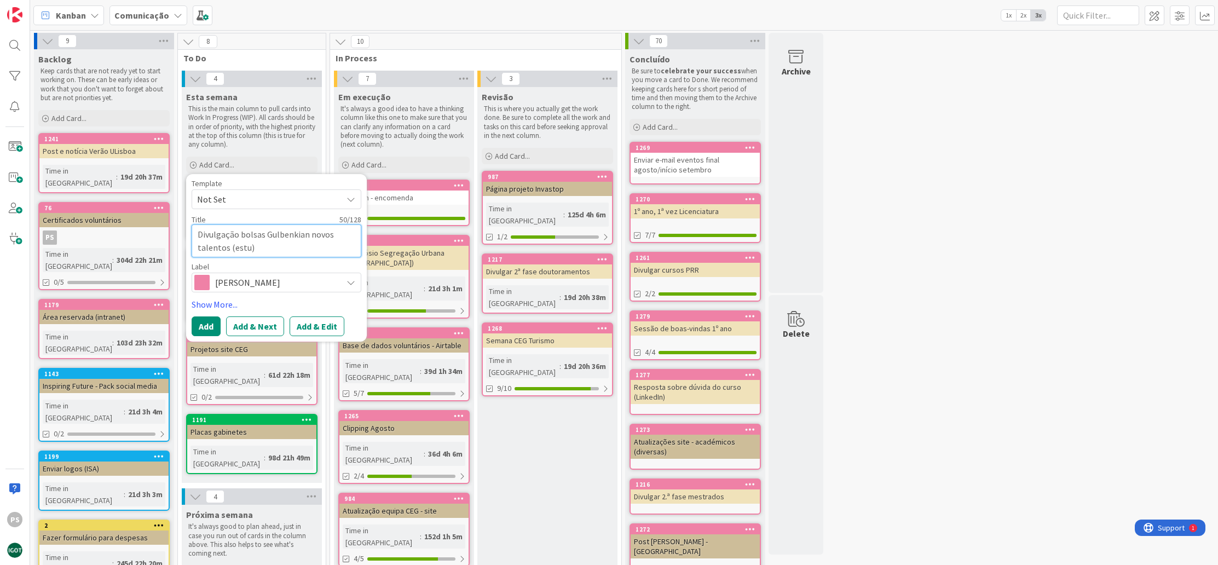
type textarea "Divulgação bolsas Gulbenkian novos talentos (estud)"
type textarea "x"
type textarea "Divulgação bolsas Gulbenkian novos talentos (estuda)"
type textarea "x"
type textarea "Divulgação bolsas Gulbenkian novos talentos ([GEOGRAPHIC_DATA])"
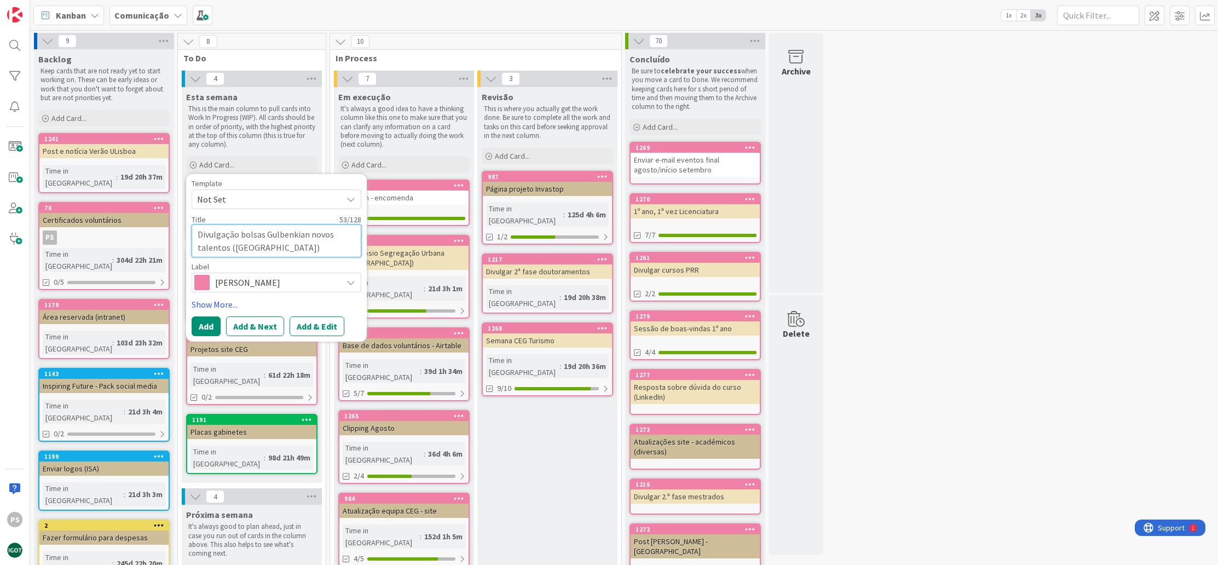
type textarea "x"
type textarea "Divulgação bolsas Gulbenkian novos talentos (estudant)"
type textarea "x"
type textarea "Divulgação bolsas Gulbenkian novos talentos (estudante)"
type textarea "x"
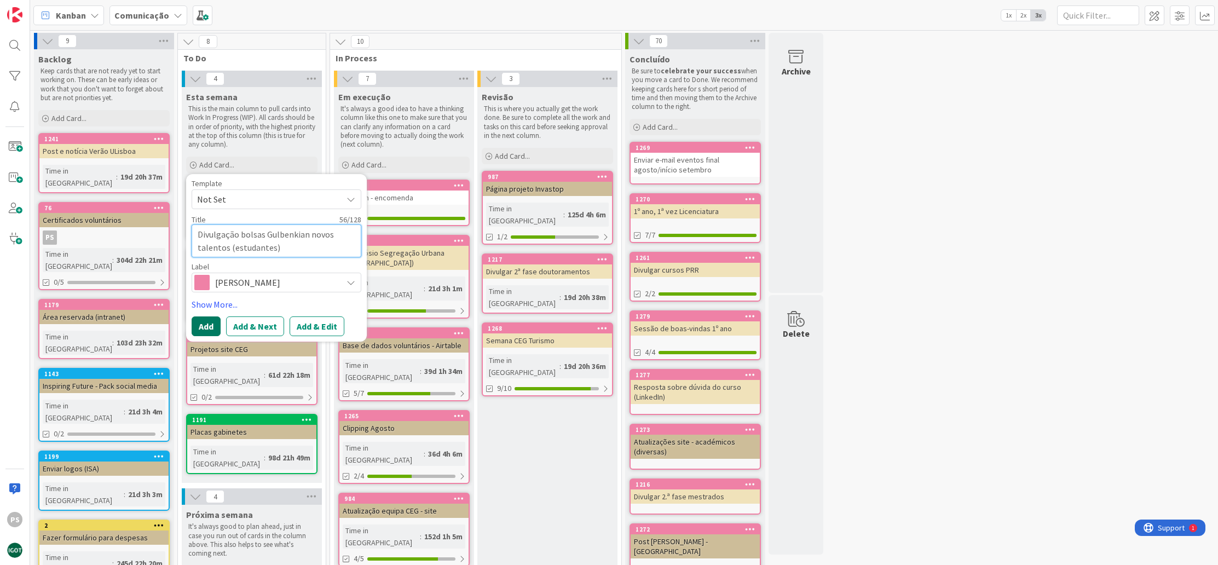
type textarea "Divulgação bolsas Gulbenkian novos talentos (estudantes)"
click at [213, 325] on button "Add" at bounding box center [206, 326] width 29 height 20
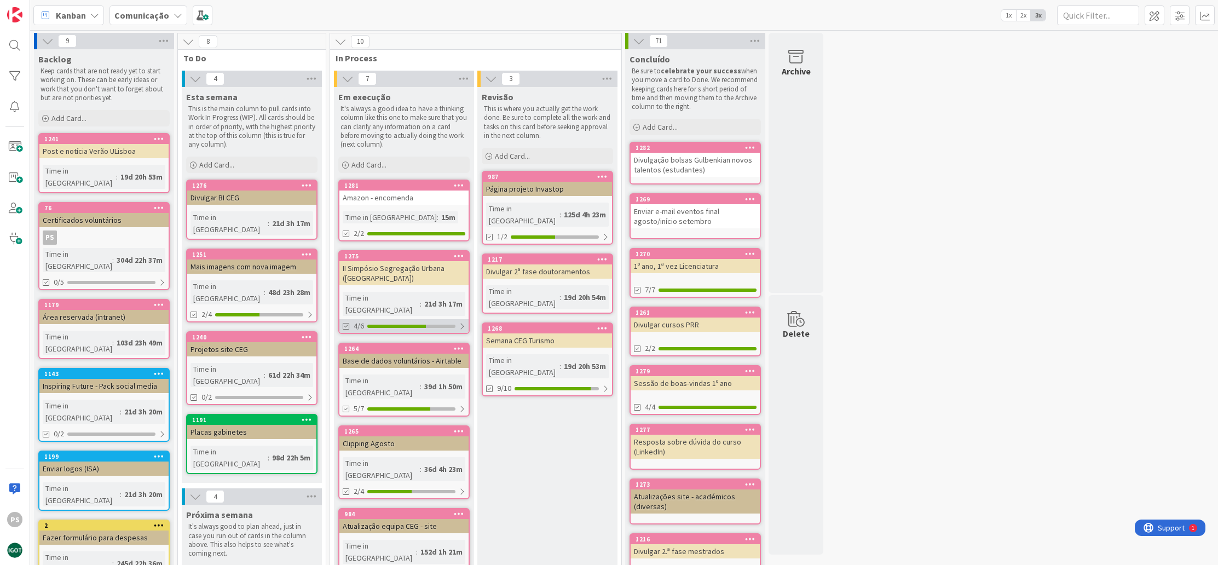
click at [417, 319] on div "4/6" at bounding box center [403, 326] width 129 height 14
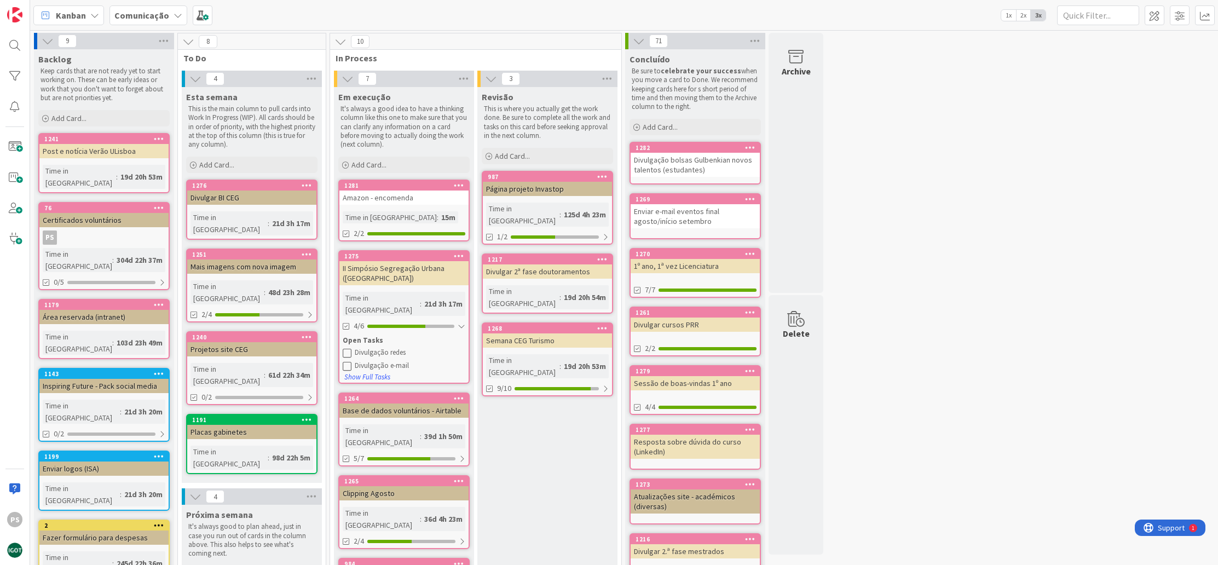
click at [386, 348] on div "Divulgação redes" at bounding box center [410, 352] width 111 height 9
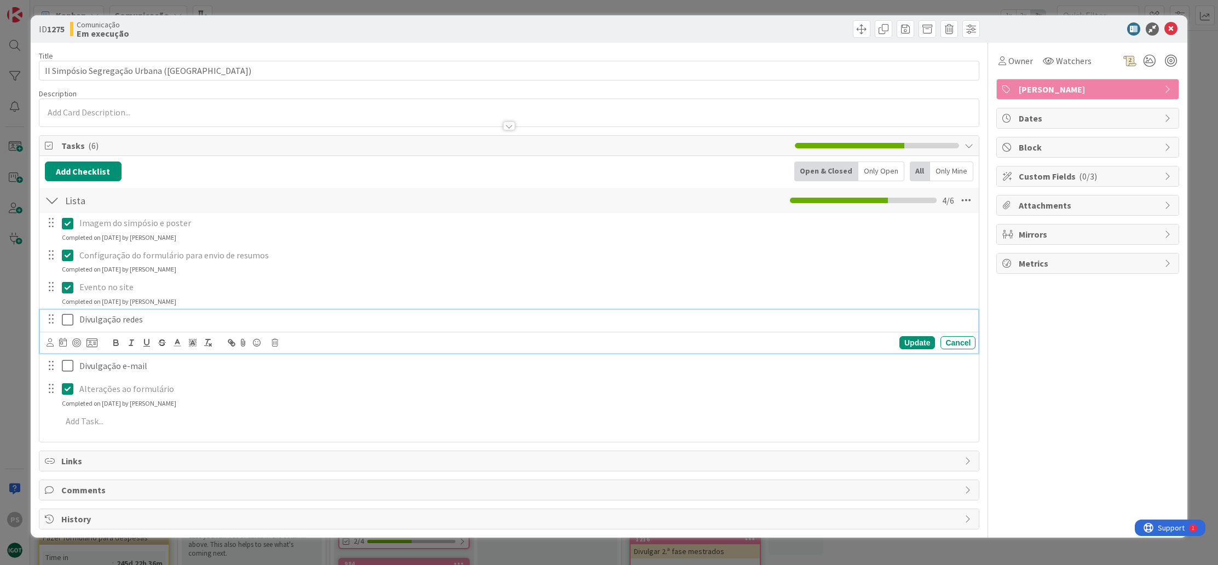
click at [68, 321] on icon at bounding box center [67, 319] width 11 height 13
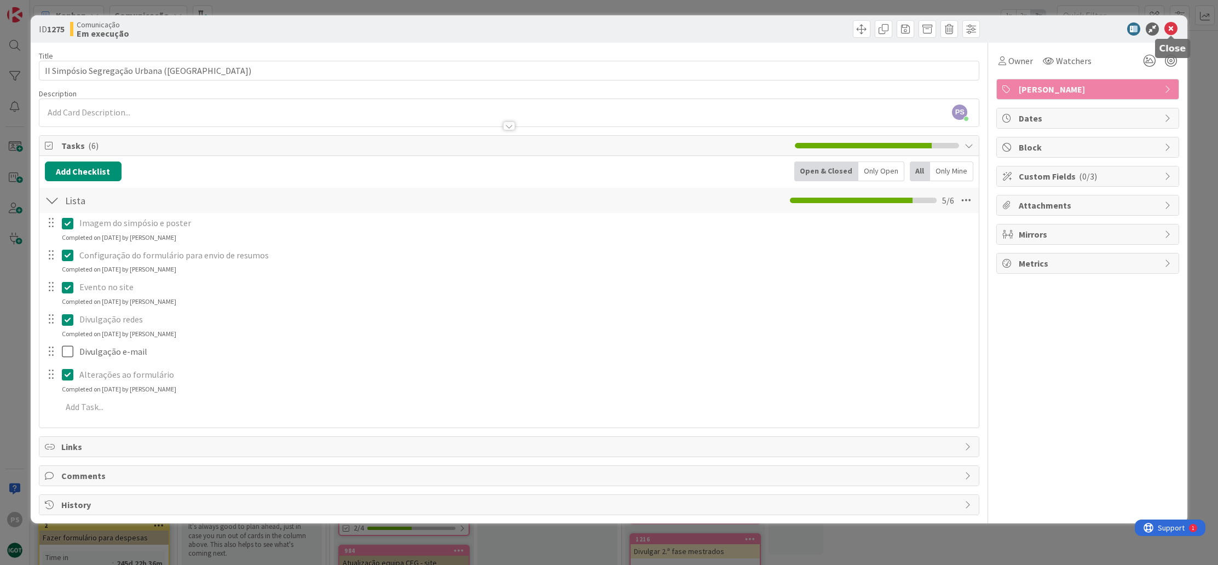
click at [1173, 26] on icon at bounding box center [1170, 28] width 13 height 13
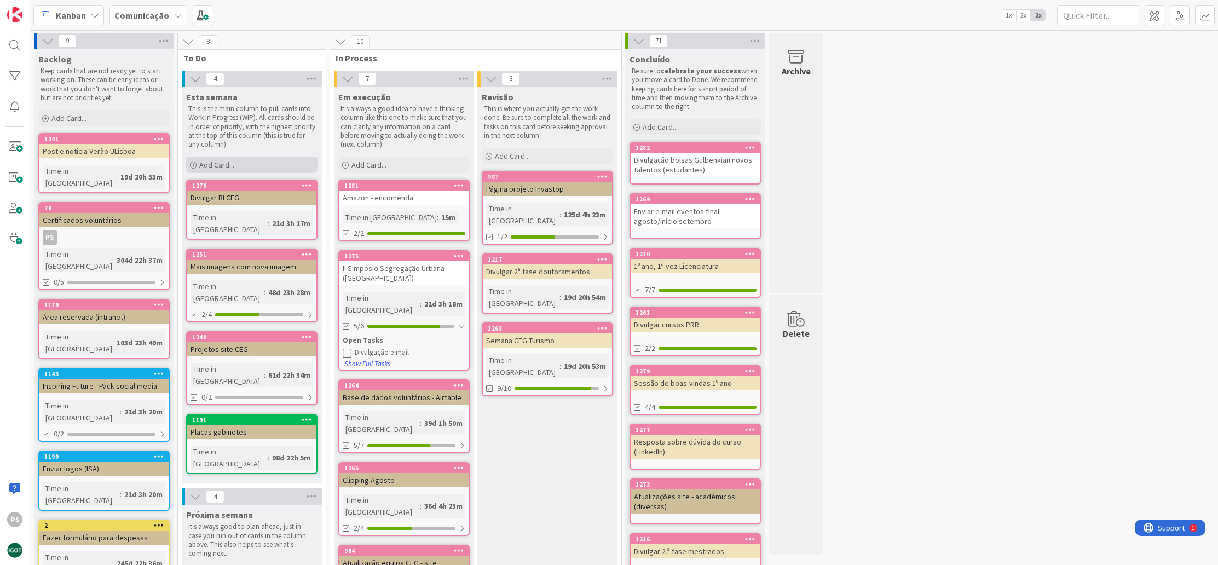
click at [254, 169] on div "Add Card..." at bounding box center [251, 165] width 131 height 16
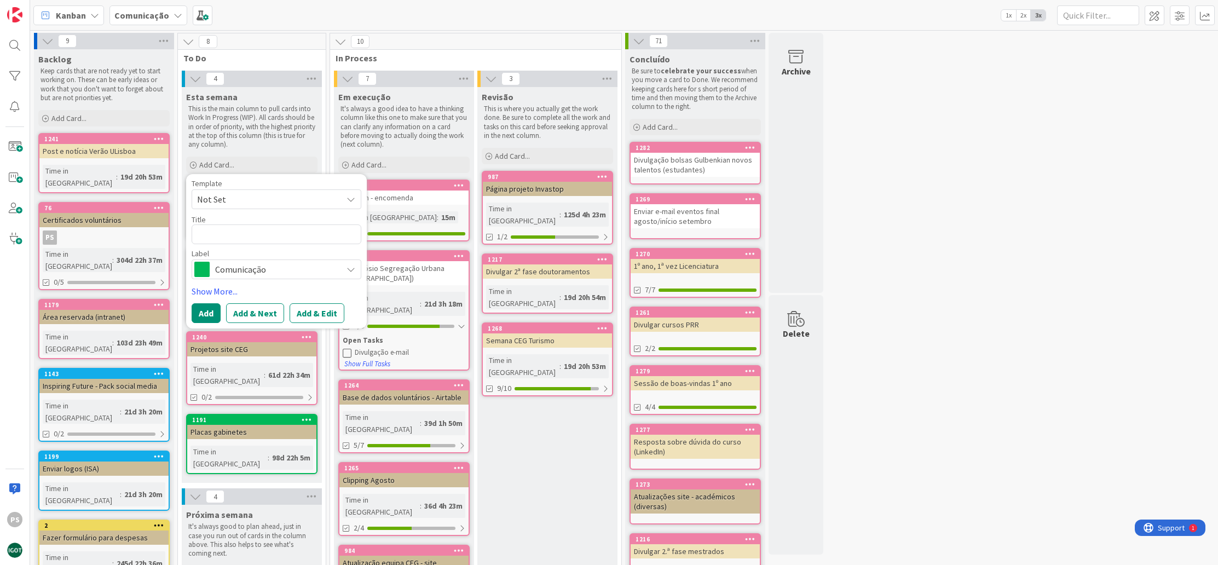
click at [245, 273] on span "Comunicação" at bounding box center [276, 269] width 122 height 15
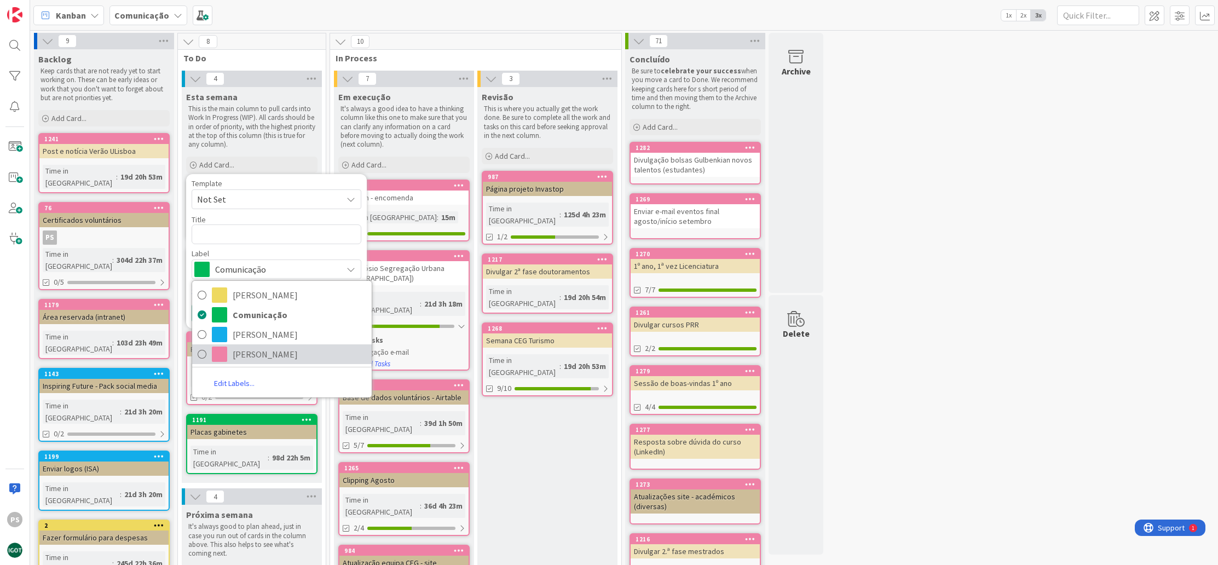
click at [245, 346] on span "[PERSON_NAME]" at bounding box center [300, 354] width 134 height 16
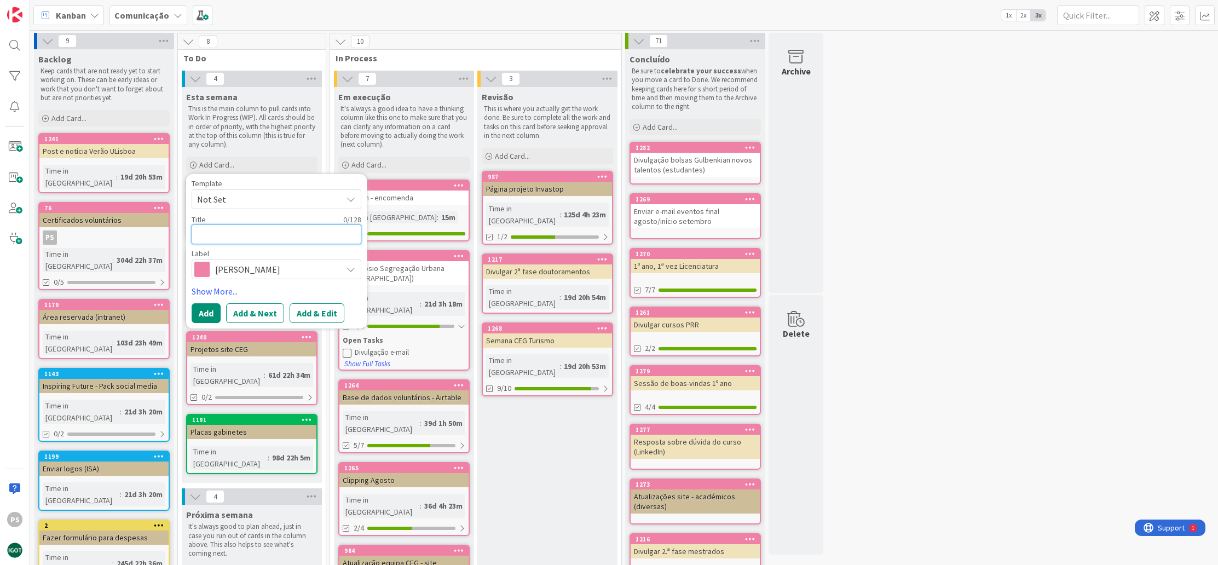
click at [260, 230] on textarea at bounding box center [277, 234] width 170 height 20
type textarea "x"
type textarea "A"
type textarea "x"
type textarea "At"
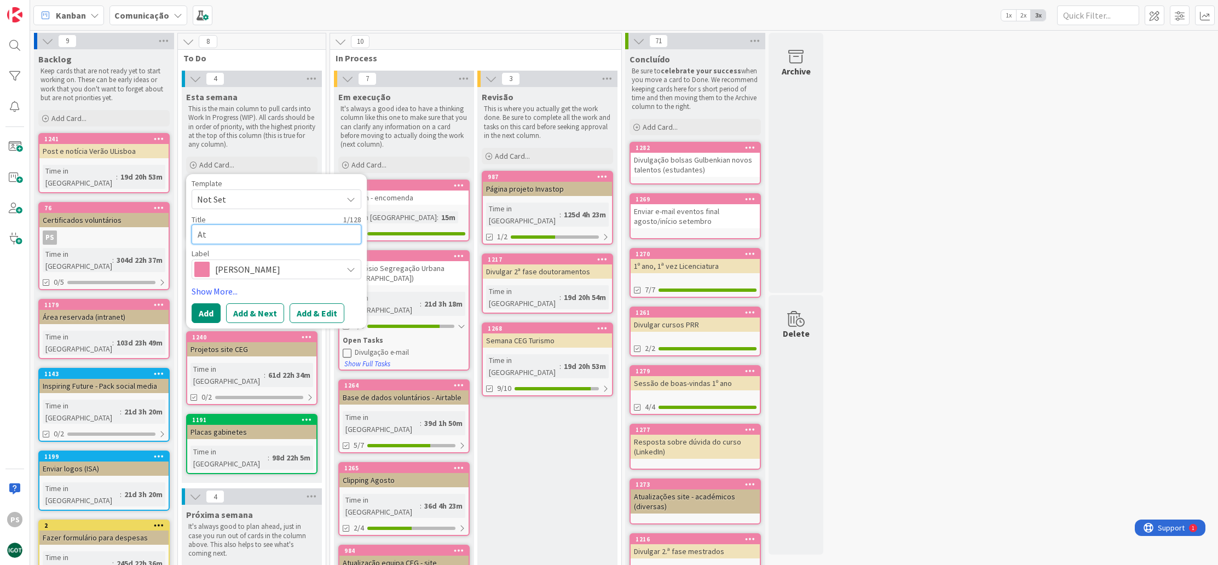
type textarea "x"
type textarea "Atu"
type textarea "x"
type textarea "Atua"
type textarea "x"
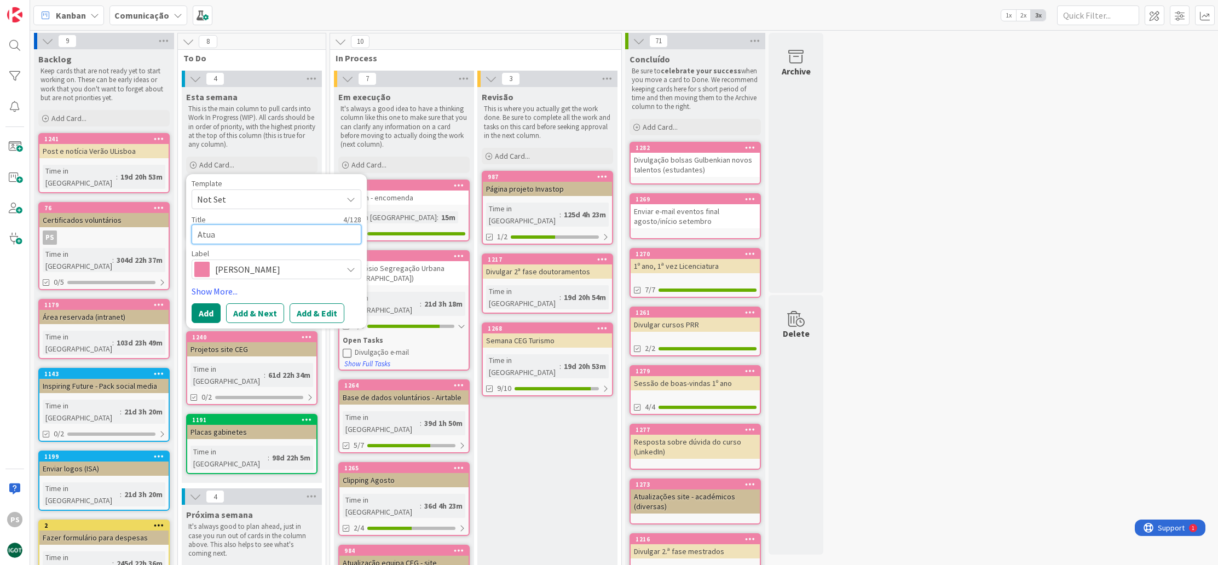
type textarea "Atual"
type textarea "x"
type textarea "Atuali"
type textarea "x"
type textarea "Atualia"
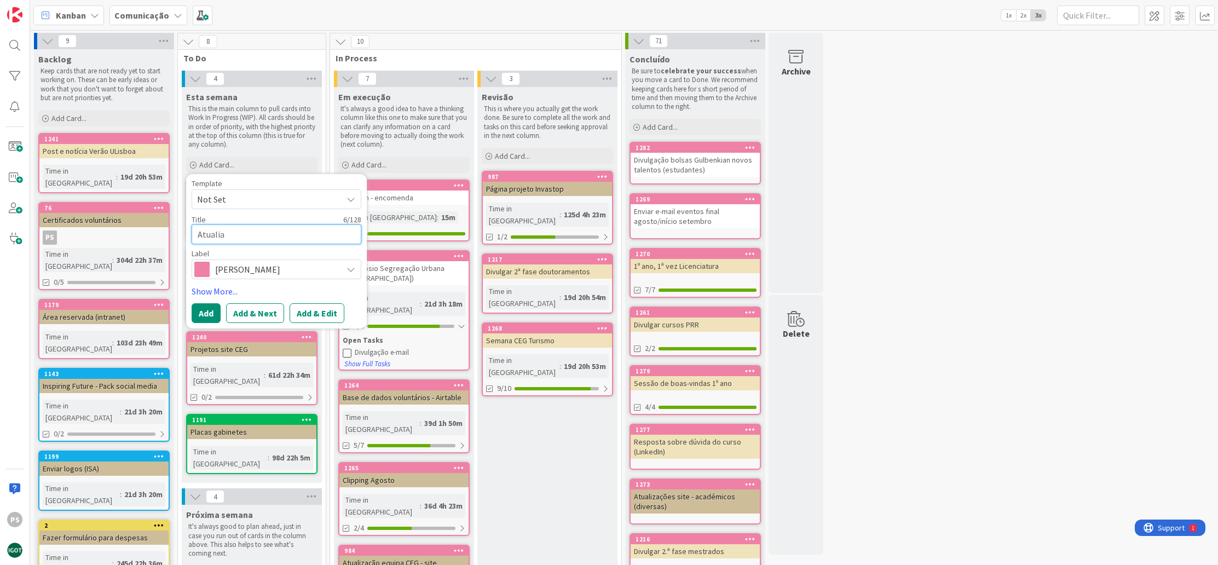
type textarea "x"
type textarea "Atuali"
type textarea "x"
type textarea "Atualiz"
type textarea "x"
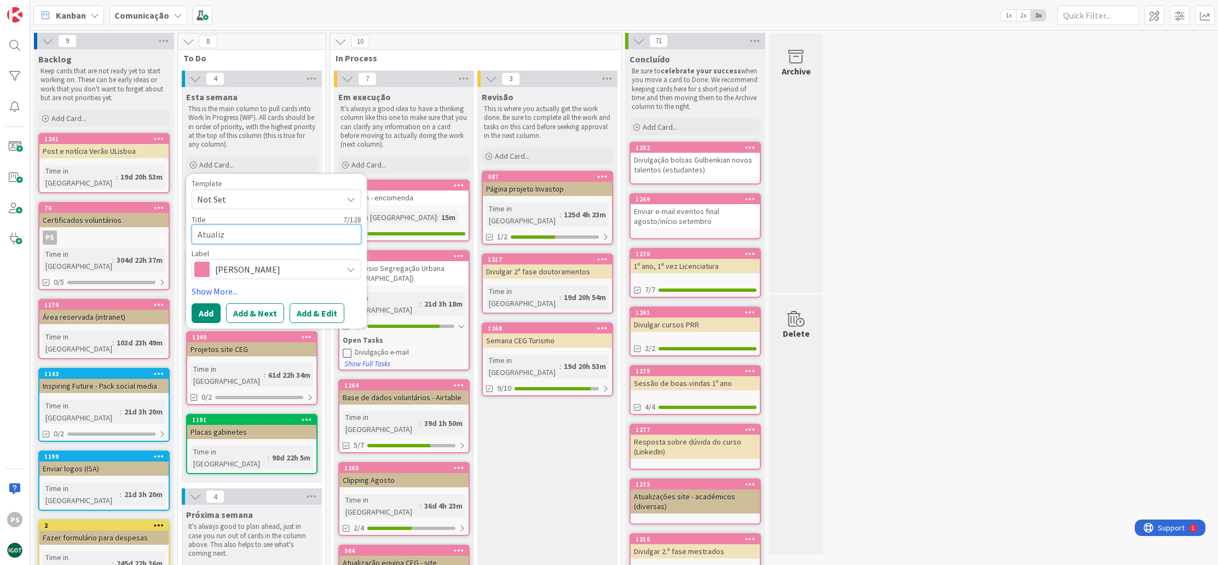
type textarea "Atualiza"
type textarea "x"
type textarea "Atualizaç~"
type textarea "x"
type textarea "Atualizaçã"
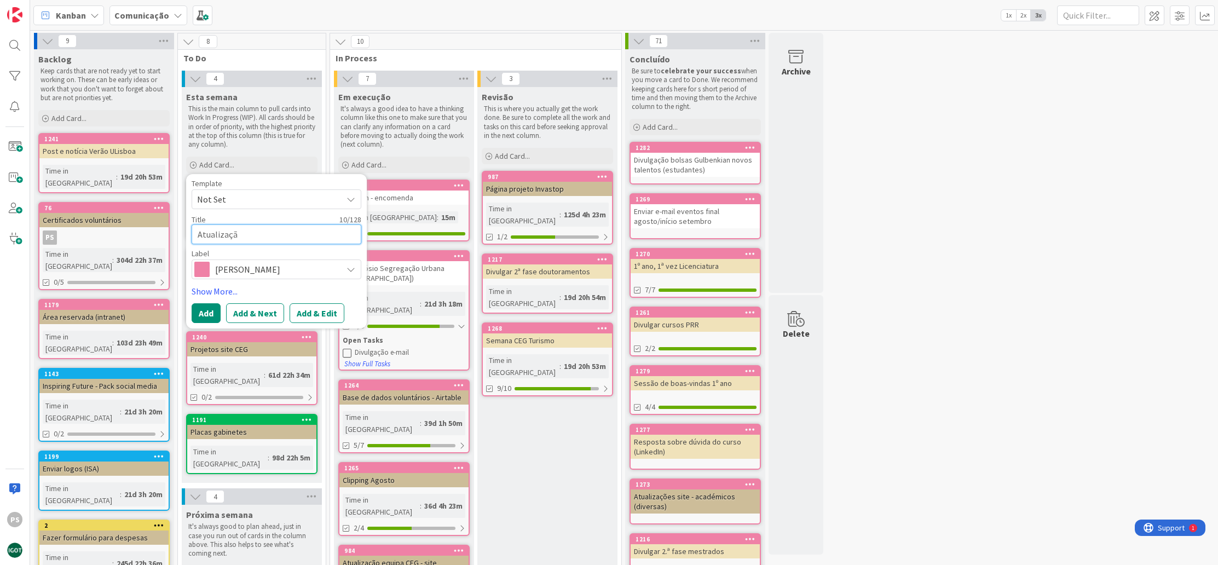
type textarea "x"
type textarea "Atualização"
type textarea "x"
type textarea "Atualização"
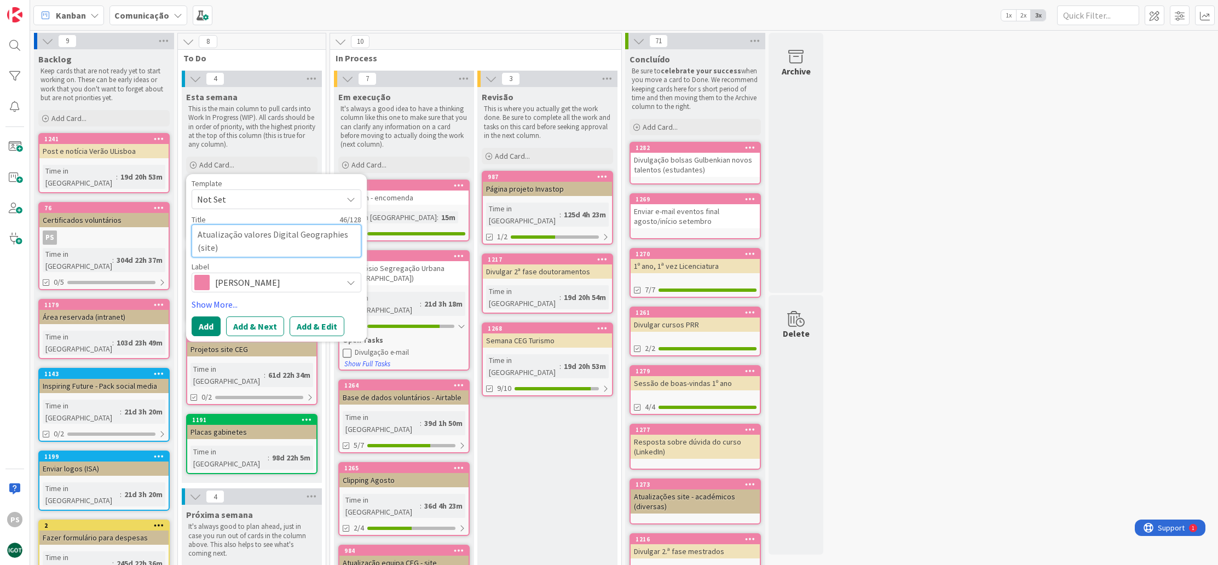
click at [267, 233] on textarea "Atualização valores Digital Geographies (site)" at bounding box center [277, 240] width 170 height 33
click at [213, 325] on button "Add" at bounding box center [206, 326] width 29 height 20
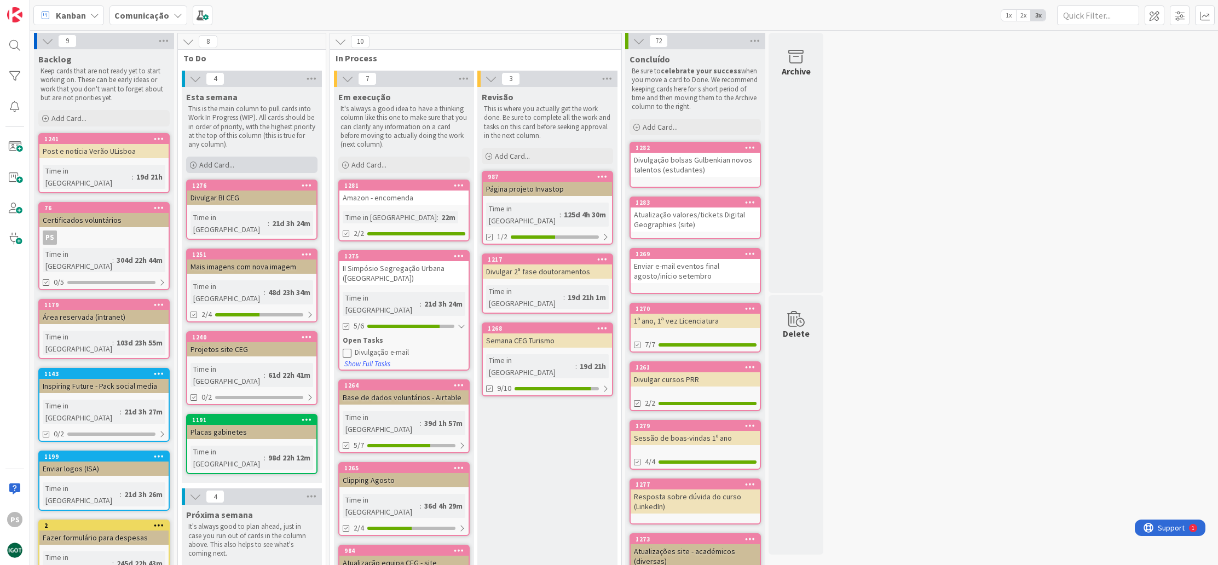
click at [250, 162] on div "Add Card..." at bounding box center [251, 165] width 131 height 16
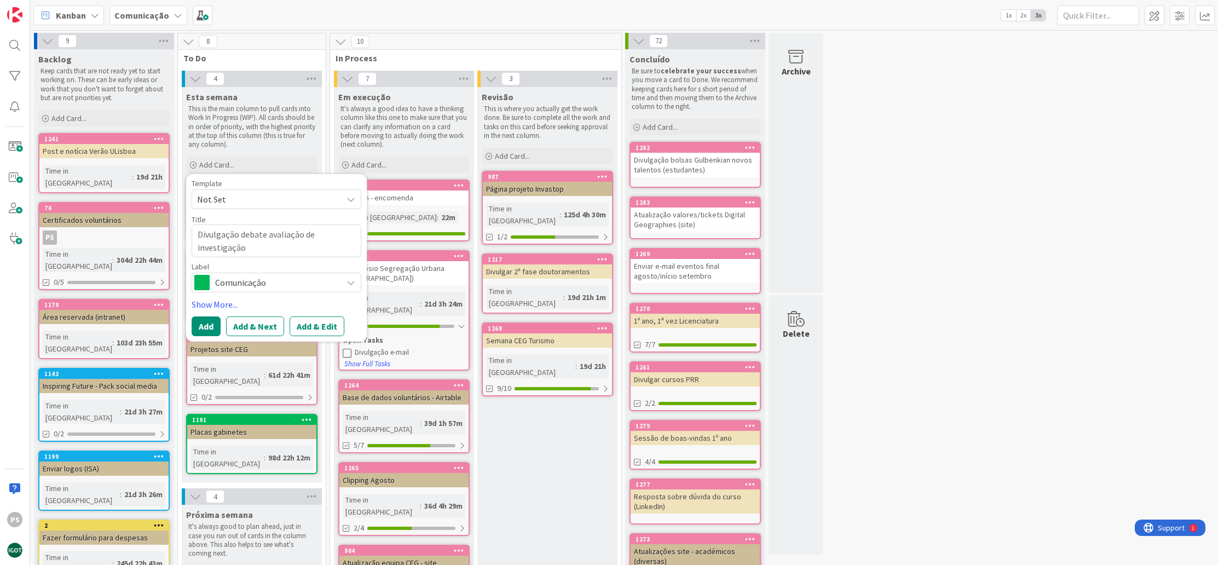
click at [275, 280] on span "Comunicação" at bounding box center [276, 282] width 122 height 15
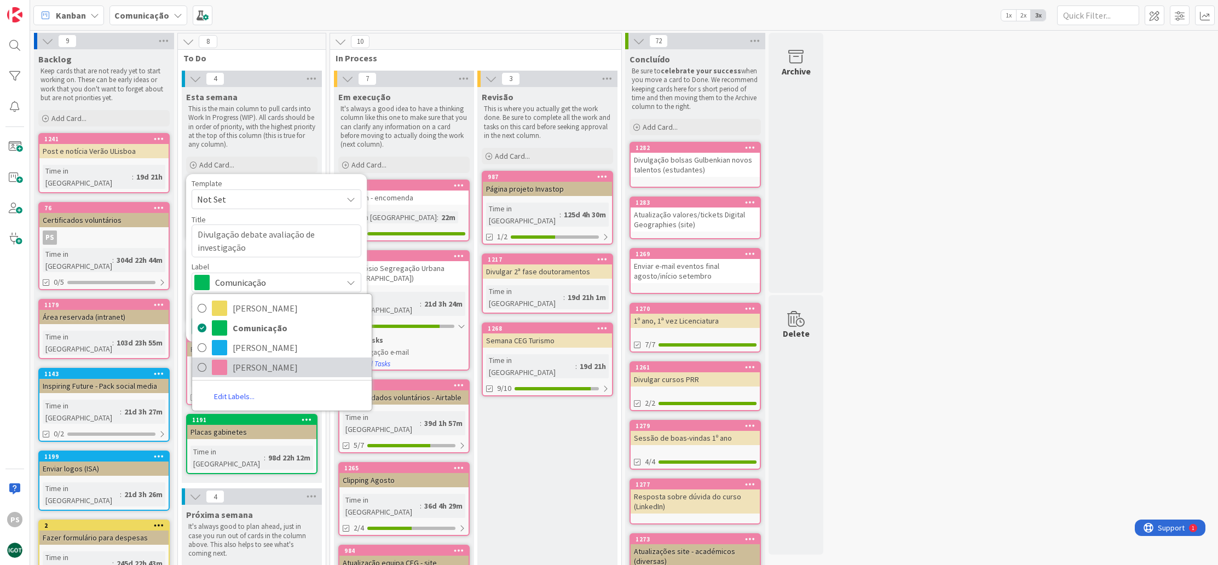
click at [256, 371] on span "[PERSON_NAME]" at bounding box center [300, 367] width 134 height 16
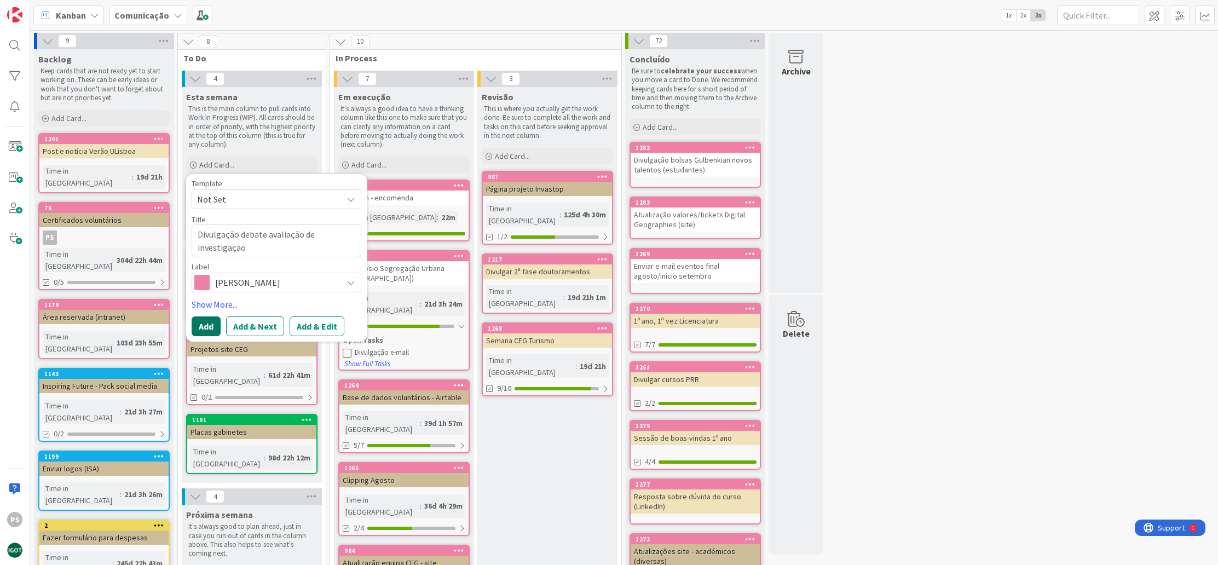
click at [207, 331] on button "Add" at bounding box center [206, 326] width 29 height 20
